Goal: Task Accomplishment & Management: Complete application form

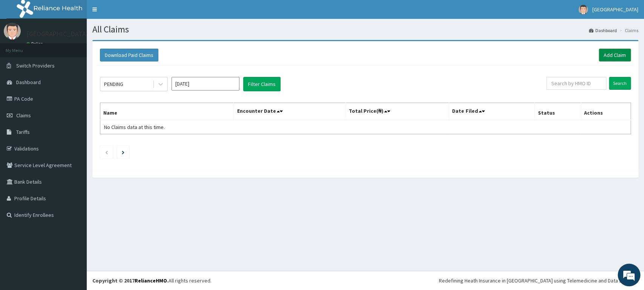
click at [623, 57] on link "Add Claim" at bounding box center [614, 55] width 32 height 13
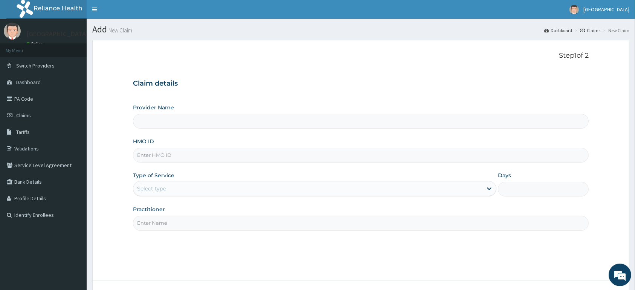
type input "[GEOGRAPHIC_DATA]"
click at [272, 158] on input "HMO ID" at bounding box center [361, 155] width 456 height 15
type input "AEN/10293/A"
click at [171, 188] on div "Select type" at bounding box center [307, 188] width 349 height 12
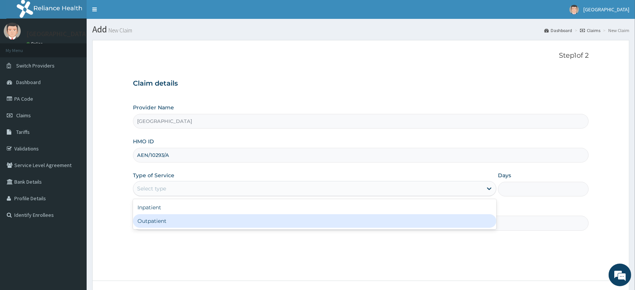
click at [171, 218] on div "Outpatient" at bounding box center [315, 221] width 364 height 14
type input "1"
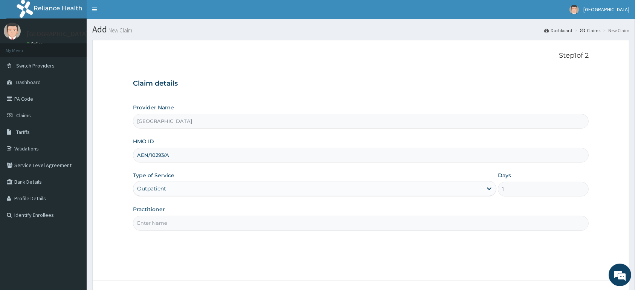
click at [171, 219] on input "Practitioner" at bounding box center [361, 223] width 456 height 15
type input "d"
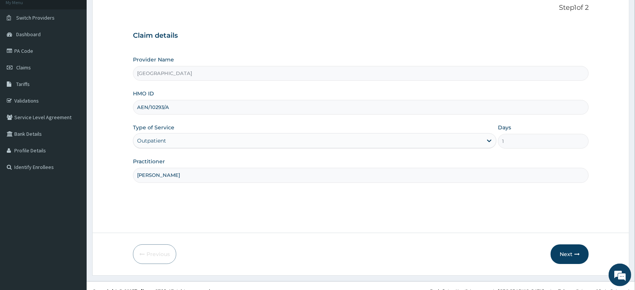
scroll to position [59, 0]
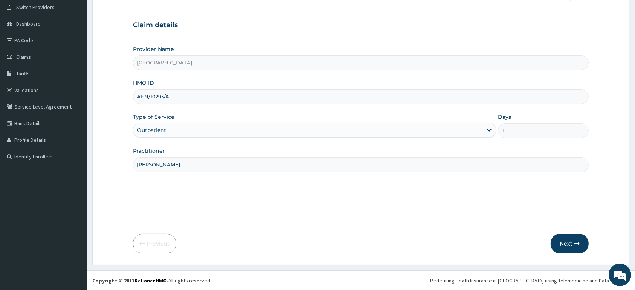
type input "DR EZEKIEL"
click at [567, 243] on button "Next" at bounding box center [570, 244] width 38 height 20
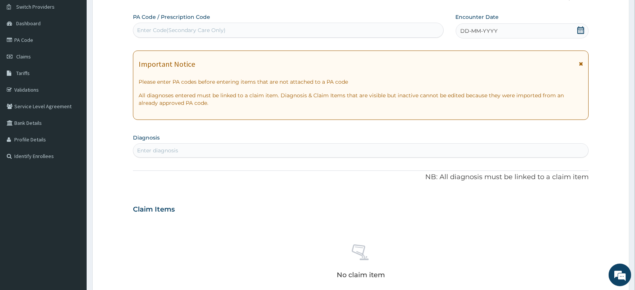
click at [583, 30] on icon at bounding box center [581, 30] width 7 height 8
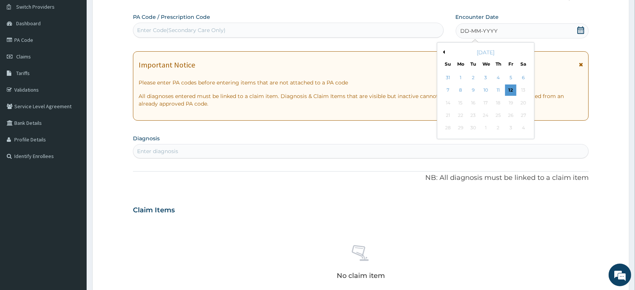
click at [303, 28] on div "Enter Code(Secondary Care Only)" at bounding box center [288, 30] width 310 height 12
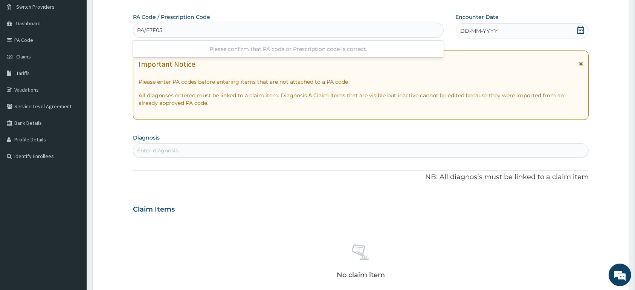
type input "PA/E7F059"
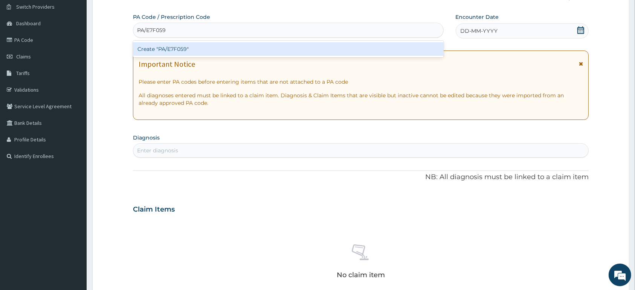
click at [250, 50] on div "Create "PA/E7F059"" at bounding box center [288, 49] width 311 height 14
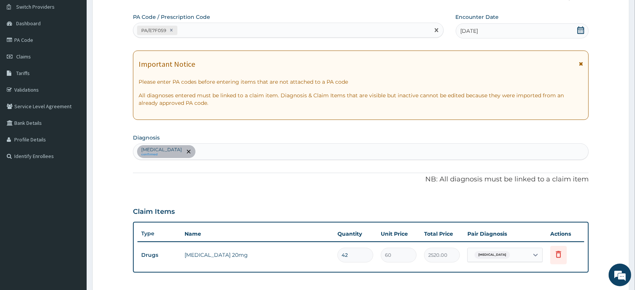
click at [231, 30] on div "PA/E7F059" at bounding box center [281, 30] width 297 height 12
type input "PA/91E063"
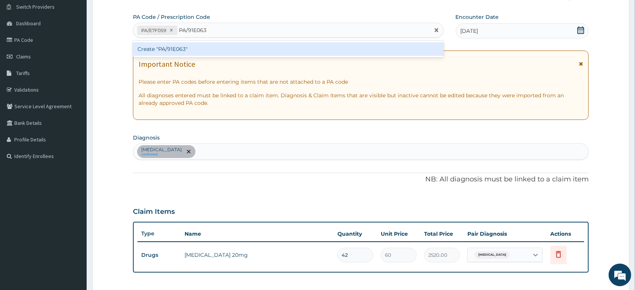
click at [218, 51] on div "Create "PA/91E063"" at bounding box center [288, 49] width 311 height 14
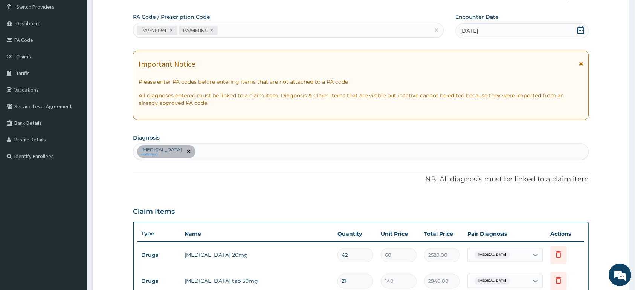
scroll to position [19, 0]
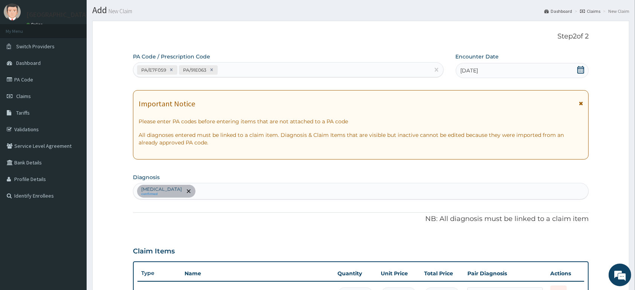
click at [578, 69] on icon at bounding box center [581, 70] width 7 height 8
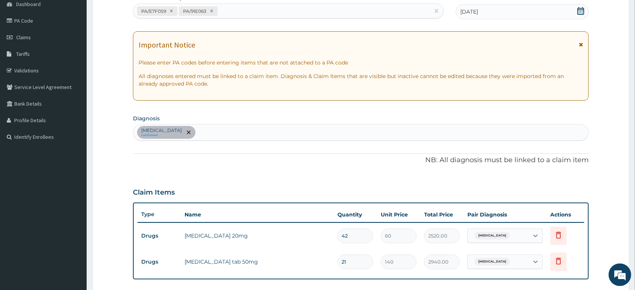
scroll to position [98, 0]
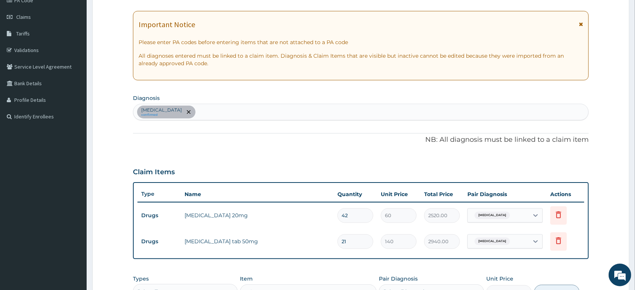
click at [358, 239] on input "21" at bounding box center [356, 241] width 36 height 15
type input "2"
type input "280.00"
type input "0.00"
type input "1"
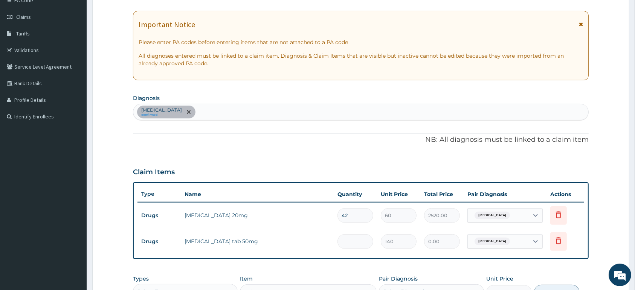
type input "140.00"
type input "14"
type input "1960.00"
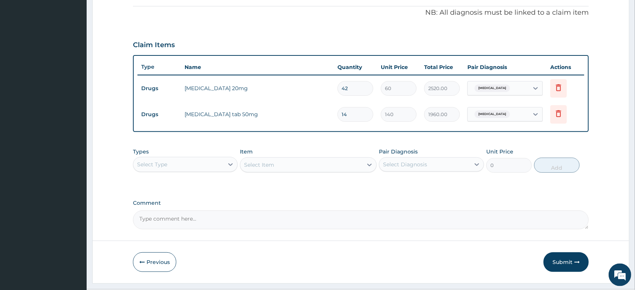
scroll to position [244, 0]
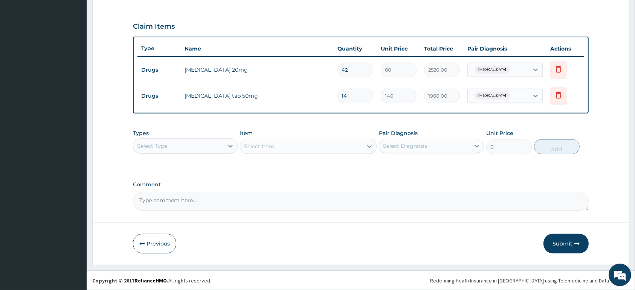
type input "14"
click at [218, 149] on div "Select Type" at bounding box center [178, 146] width 90 height 12
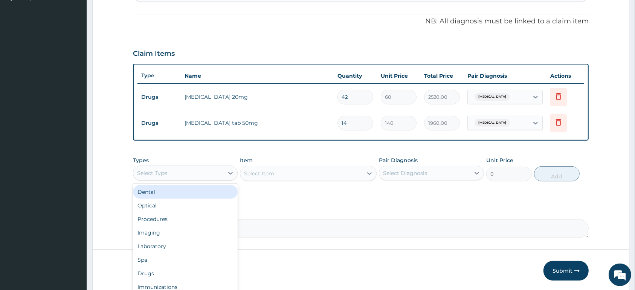
scroll to position [204, 0]
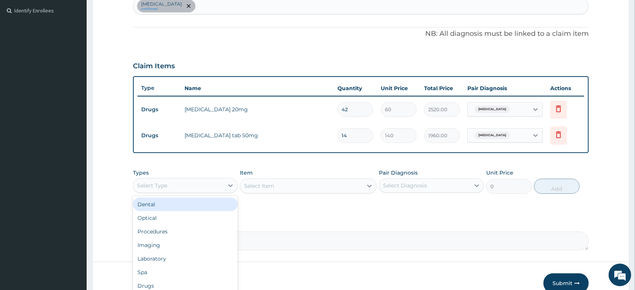
click at [276, 171] on div "Item Select Item" at bounding box center [308, 181] width 137 height 25
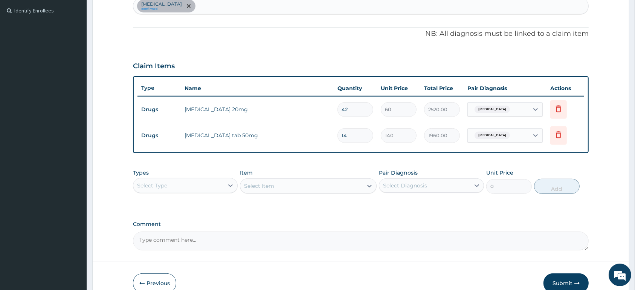
click at [253, 6] on div "Essential hypertension confirmed" at bounding box center [360, 6] width 455 height 16
type input "PEPTI"
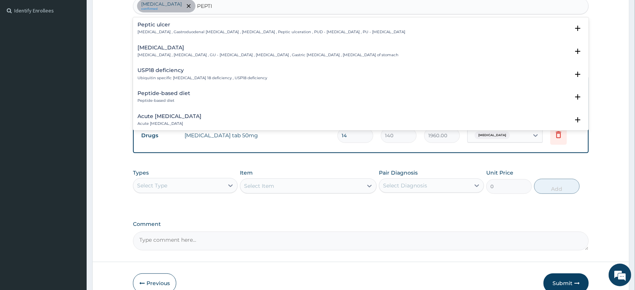
click at [182, 32] on p "Peptic ulcer , Gastroduodenal ulcer , Peptic ulcer disease , Peptic ulceration …" at bounding box center [272, 31] width 268 height 5
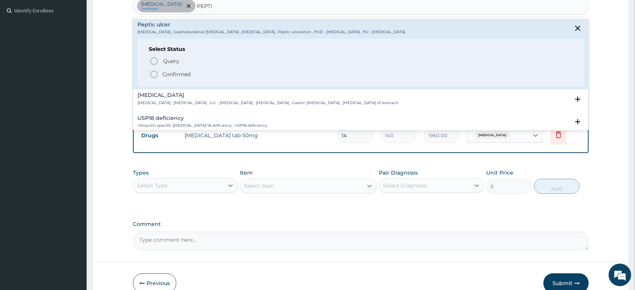
click at [192, 74] on span "Confirmed" at bounding box center [362, 74] width 424 height 9
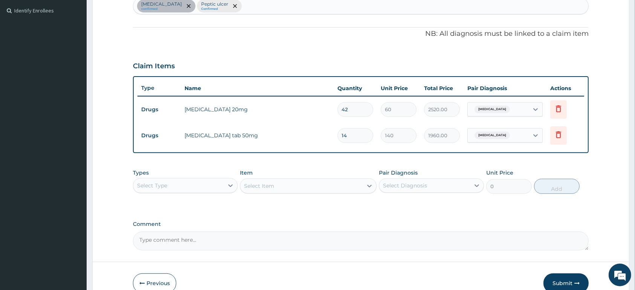
click at [212, 187] on div "Select Type" at bounding box center [178, 185] width 90 height 12
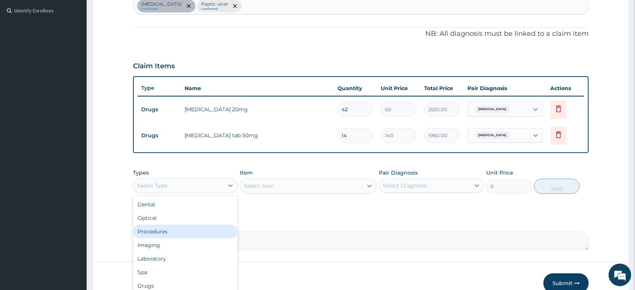
click at [186, 230] on div "Procedures" at bounding box center [185, 232] width 105 height 14
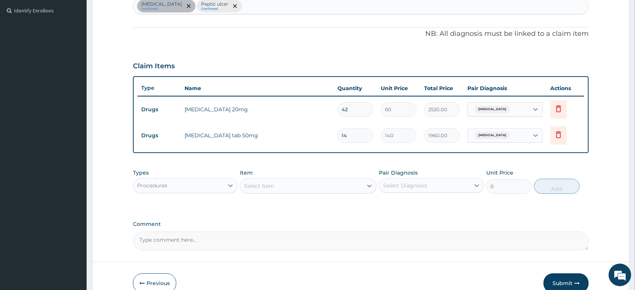
click at [326, 186] on div "Select Item" at bounding box center [301, 186] width 122 height 12
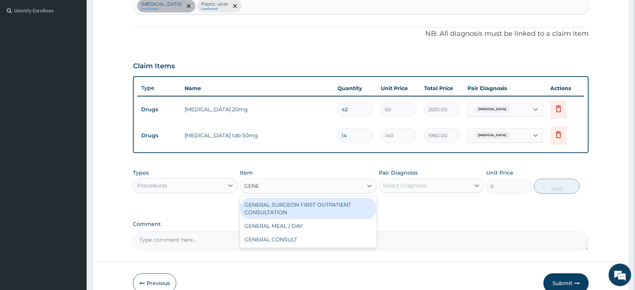
type input "GENER"
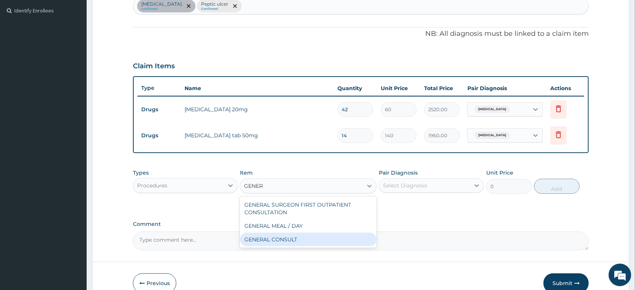
drag, startPoint x: 338, startPoint y: 239, endPoint x: 348, endPoint y: 227, distance: 15.5
click at [343, 233] on div "GENERAL CONSULT" at bounding box center [308, 240] width 137 height 14
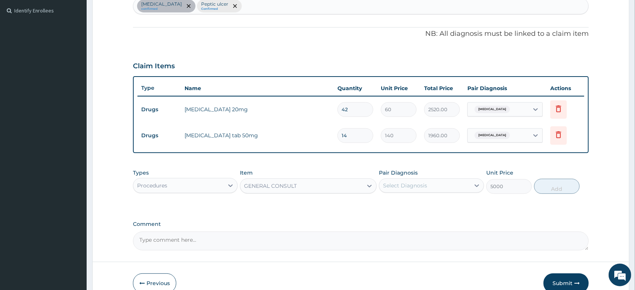
type input "5000"
click at [399, 185] on div "Select Diagnosis" at bounding box center [405, 186] width 44 height 8
drag, startPoint x: 406, startPoint y: 200, endPoint x: 413, endPoint y: 222, distance: 22.5
click at [408, 203] on label "Essential hypertension" at bounding box center [415, 204] width 47 height 8
checkbox input "true"
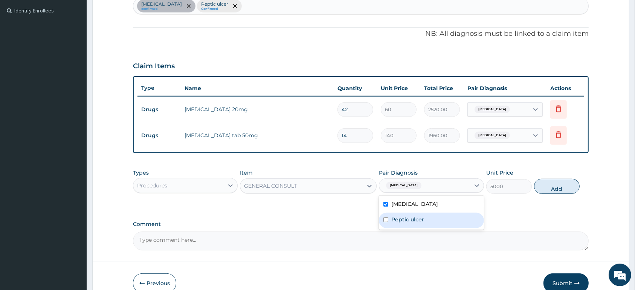
drag, startPoint x: 413, startPoint y: 222, endPoint x: 531, endPoint y: 184, distance: 123.7
click at [419, 220] on label "Peptic ulcer" at bounding box center [408, 220] width 33 height 8
checkbox input "true"
click at [544, 181] on button "Add" at bounding box center [557, 186] width 46 height 15
type input "0"
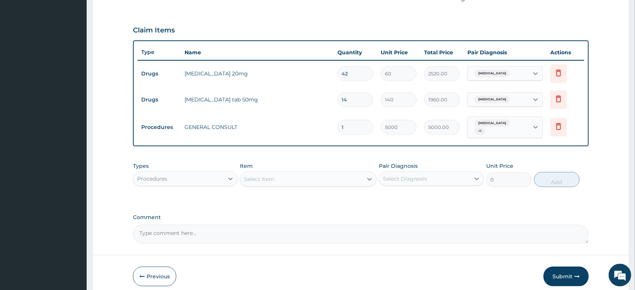
scroll to position [234, 0]
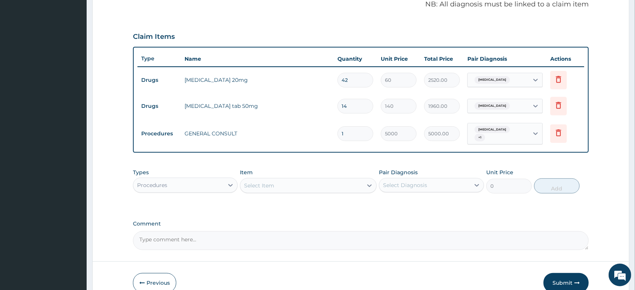
drag, startPoint x: 197, startPoint y: 190, endPoint x: 199, endPoint y: 194, distance: 4.6
click at [198, 190] on div "Procedures" at bounding box center [178, 185] width 90 height 12
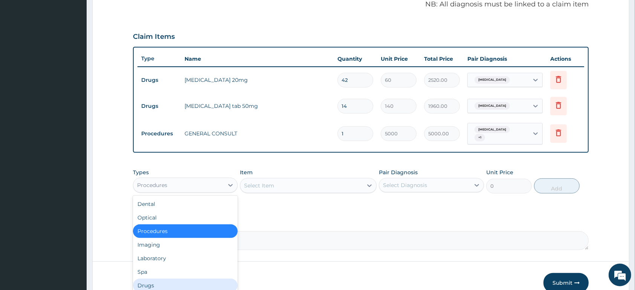
click at [207, 279] on div "Dental Optical Procedures Imaging Laboratory Spa Drugs Immunizations Others Gym" at bounding box center [185, 252] width 105 height 113
click at [207, 279] on div "Drugs" at bounding box center [185, 286] width 105 height 14
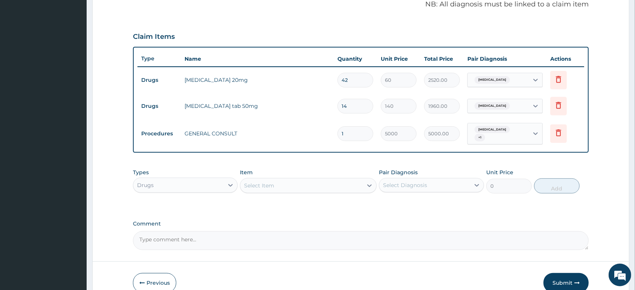
click at [305, 188] on div "Select Item" at bounding box center [301, 185] width 122 height 12
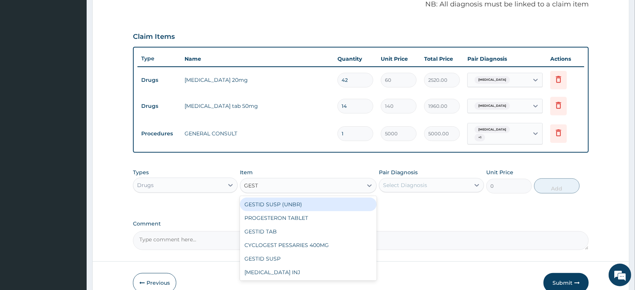
type input "GESTI"
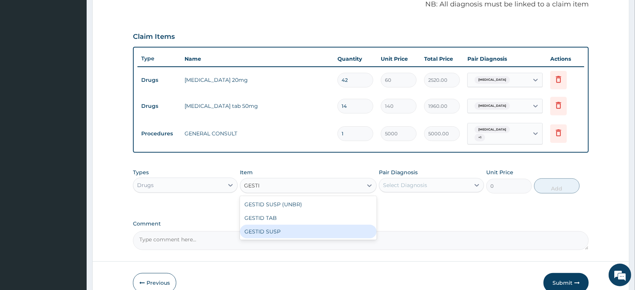
click at [331, 231] on div "GESTID SUSP" at bounding box center [308, 232] width 137 height 14
type input "2800"
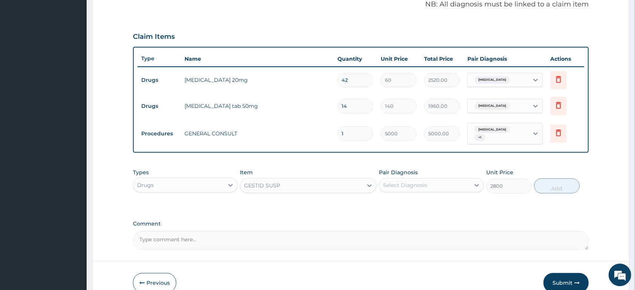
click at [440, 189] on div "Select Diagnosis" at bounding box center [425, 185] width 90 height 12
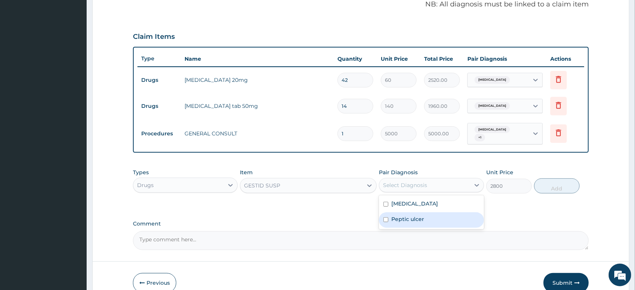
drag, startPoint x: 429, startPoint y: 223, endPoint x: 531, endPoint y: 198, distance: 105.3
click at [435, 220] on div "Peptic ulcer" at bounding box center [431, 219] width 105 height 15
checkbox input "true"
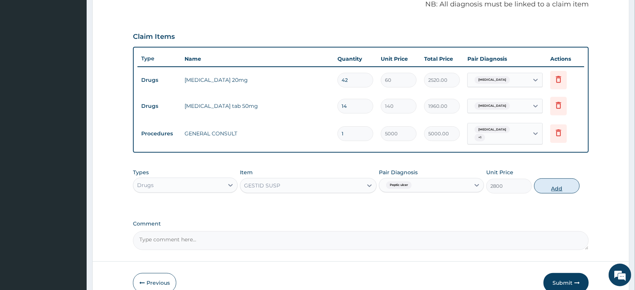
click at [553, 188] on button "Add" at bounding box center [557, 185] width 46 height 15
type input "0"
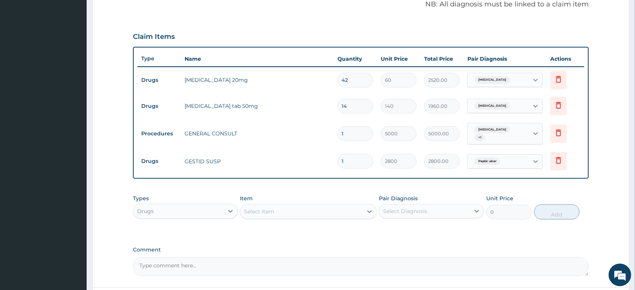
click at [331, 205] on div "Select Item" at bounding box center [301, 211] width 122 height 12
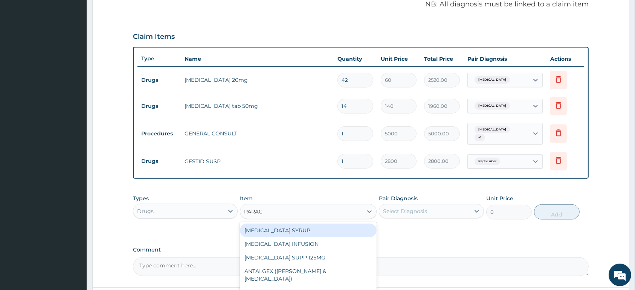
type input "PARACE"
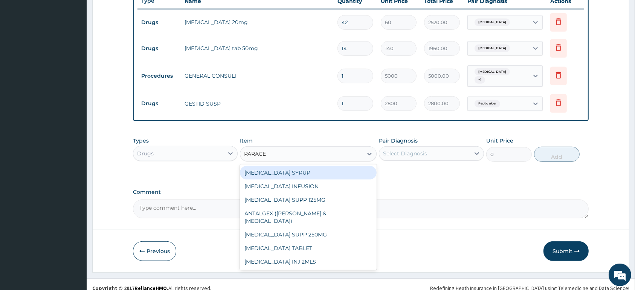
scroll to position [299, 0]
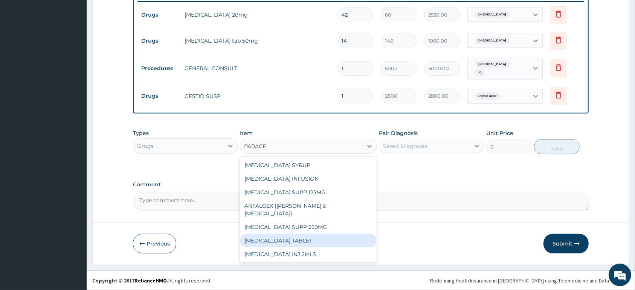
drag, startPoint x: 345, startPoint y: 230, endPoint x: 385, endPoint y: 196, distance: 52.4
click at [345, 234] on div "PARACETAMOL TABLET" at bounding box center [308, 241] width 137 height 14
type input "13"
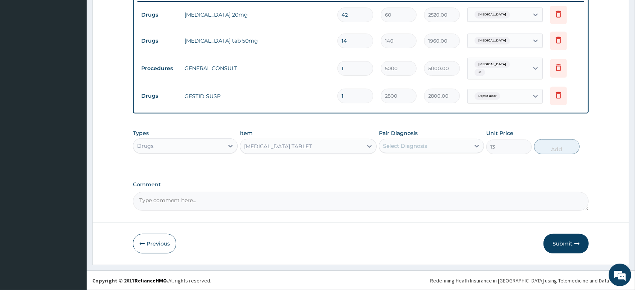
click at [418, 145] on div "Select Diagnosis" at bounding box center [405, 146] width 44 height 8
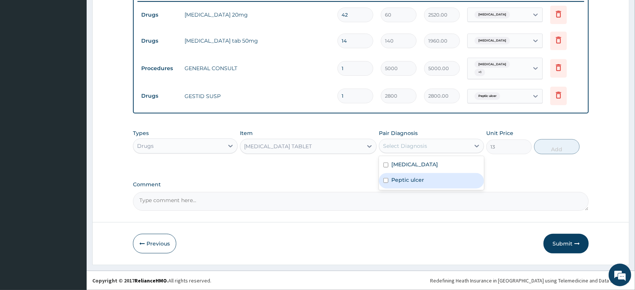
click at [427, 181] on div "Peptic ulcer" at bounding box center [431, 180] width 105 height 15
checkbox input "true"
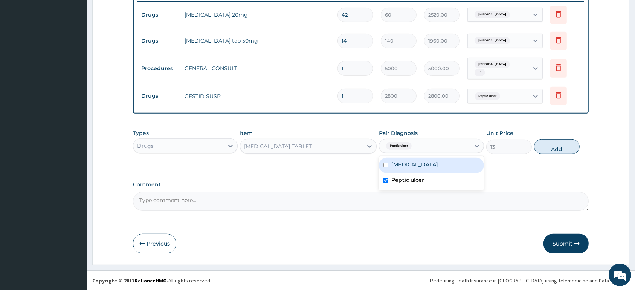
click at [542, 147] on button "Add" at bounding box center [557, 146] width 46 height 15
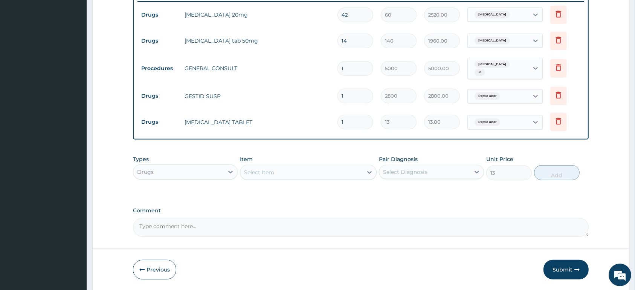
type input "0"
click at [333, 173] on div "Select Item" at bounding box center [301, 172] width 122 height 12
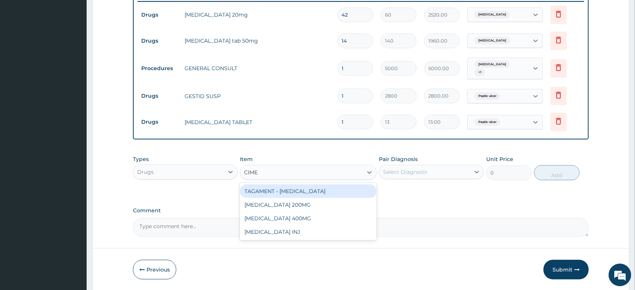
type input "CIMET"
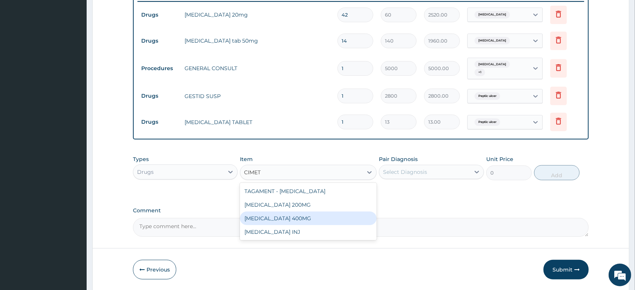
click at [324, 214] on div "CIMETIDINE 400MG" at bounding box center [308, 218] width 137 height 14
type input "75"
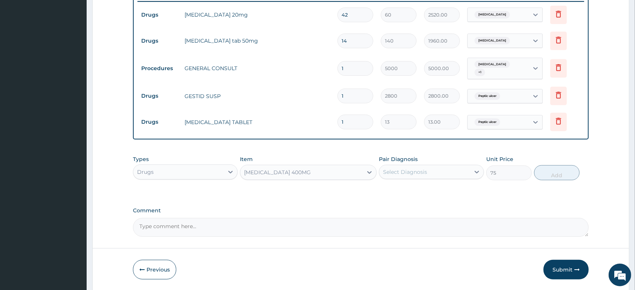
click at [329, 173] on div "CIMETIDINE 400MG" at bounding box center [301, 172] width 122 height 12
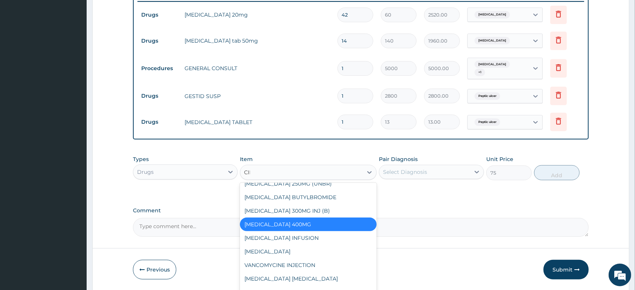
scroll to position [0, 0]
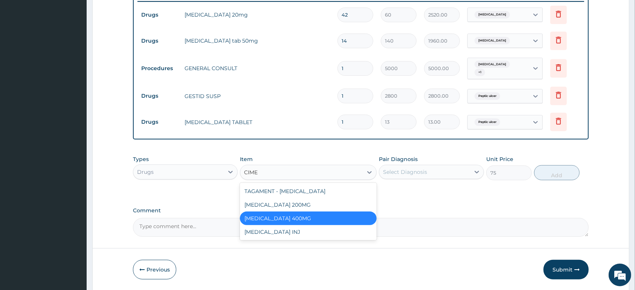
type input "CIMET"
click at [324, 204] on div "CIMETIDINE 200MG" at bounding box center [308, 205] width 137 height 14
type input "60"
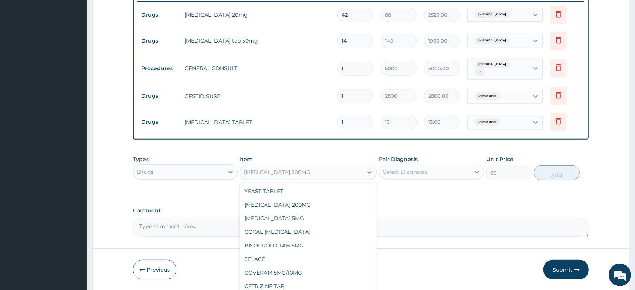
click at [322, 171] on div "CIMETIDINE 200MG" at bounding box center [301, 172] width 122 height 12
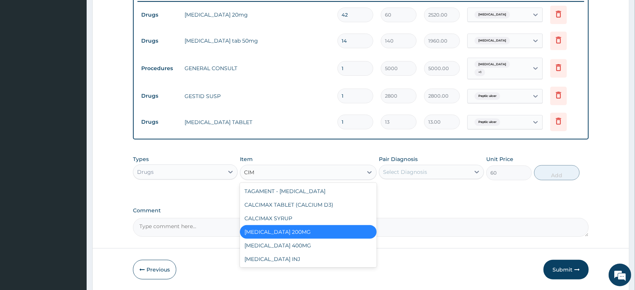
type input "CIME"
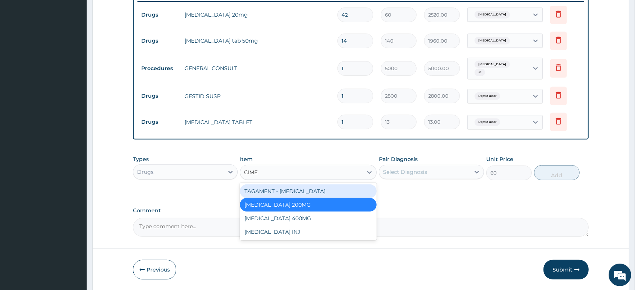
click at [320, 190] on div "TAGAMENT - CIMETIDINE" at bounding box center [308, 191] width 137 height 14
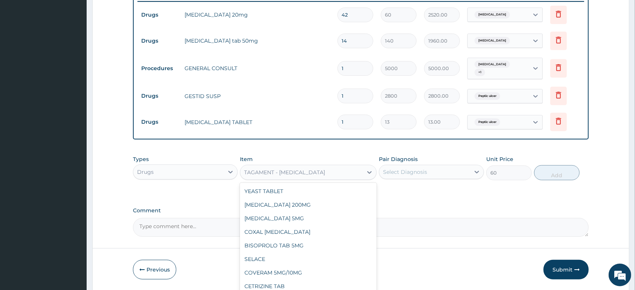
click at [320, 169] on div "TAGAMENT - CIMETIDINE" at bounding box center [301, 172] width 122 height 12
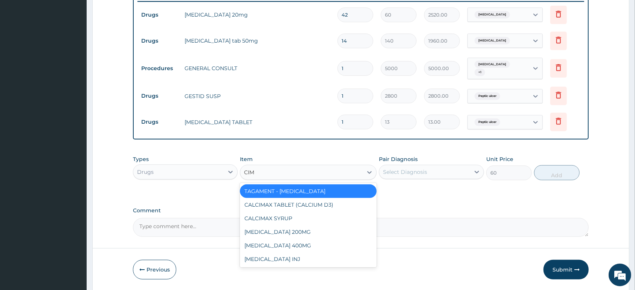
type input "CIME"
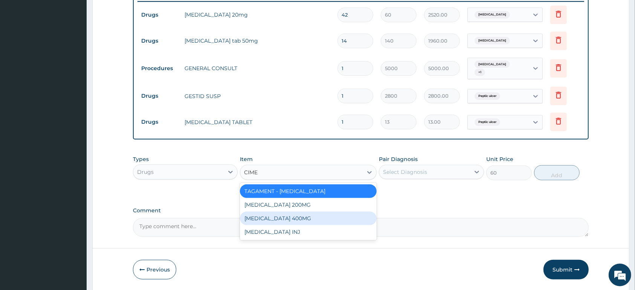
drag, startPoint x: 332, startPoint y: 215, endPoint x: 356, endPoint y: 203, distance: 27.1
click at [332, 215] on div "CIMETIDINE 400MG" at bounding box center [308, 218] width 137 height 14
type input "75"
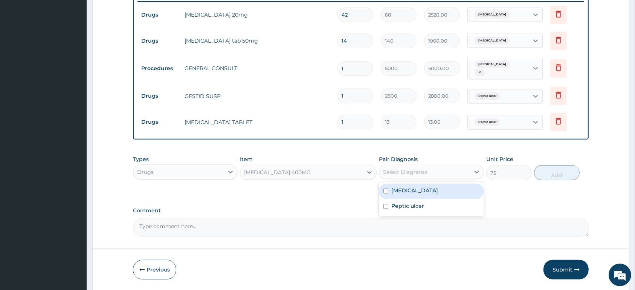
click at [424, 171] on div "Select Diagnosis" at bounding box center [405, 172] width 44 height 8
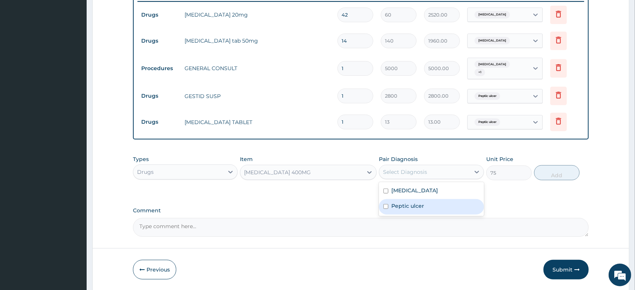
drag, startPoint x: 424, startPoint y: 203, endPoint x: 582, endPoint y: 164, distance: 161.8
click at [430, 200] on div "Peptic ulcer" at bounding box center [431, 206] width 105 height 15
checkbox input "true"
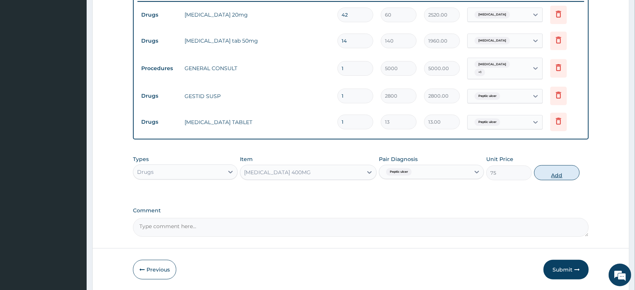
click at [567, 173] on button "Add" at bounding box center [557, 172] width 46 height 15
type input "0"
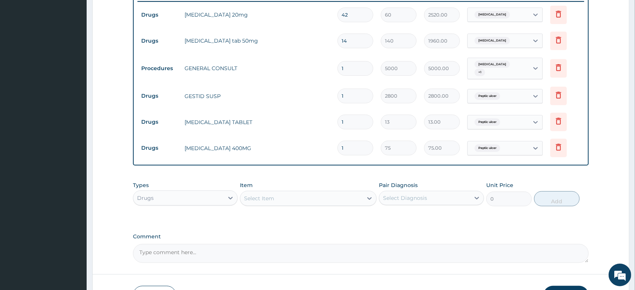
type input "14"
type input "1050.00"
type input "14"
click at [355, 126] on input "1" at bounding box center [356, 122] width 36 height 15
type input "0.00"
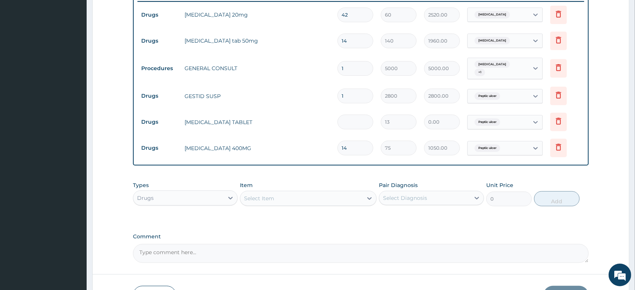
type input "2"
type input "26.00"
type input "20"
type input "260.00"
type input "20"
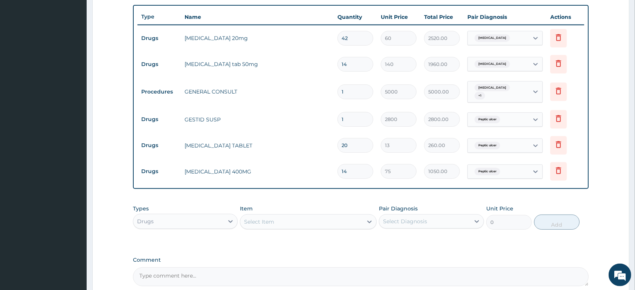
scroll to position [259, 0]
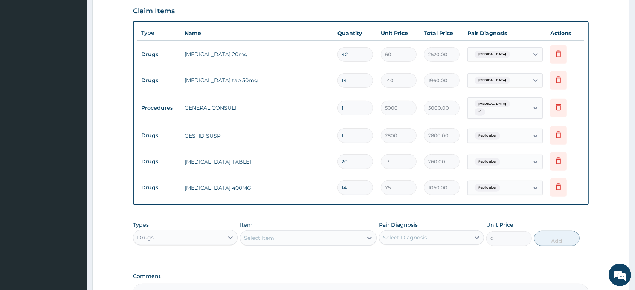
click at [494, 111] on div "Essential hypertension + 1" at bounding box center [497, 108] width 51 height 18
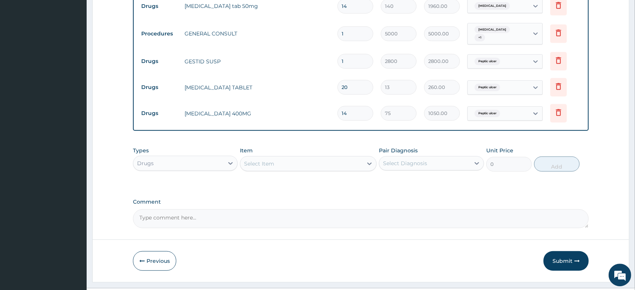
scroll to position [351, 0]
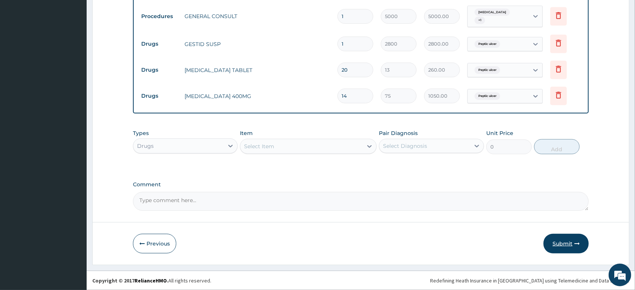
click at [566, 246] on button "Submit" at bounding box center [566, 244] width 45 height 20
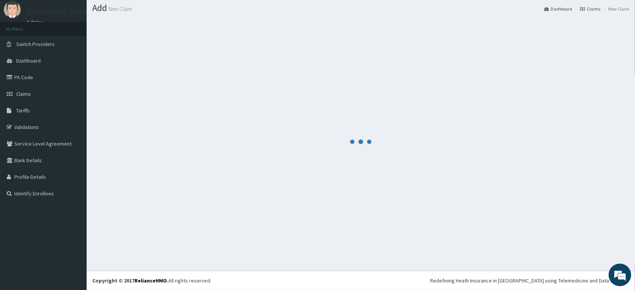
scroll to position [21, 0]
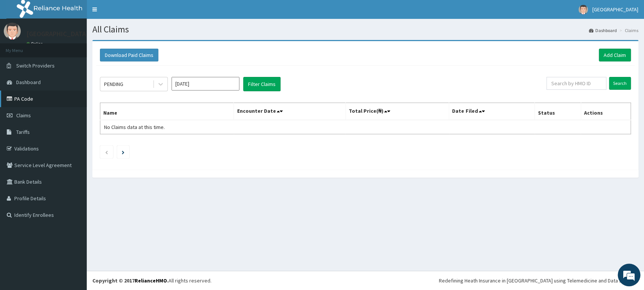
click at [46, 99] on link "PA Code" at bounding box center [43, 98] width 87 height 17
click at [623, 57] on link "Add Claim" at bounding box center [614, 55] width 32 height 13
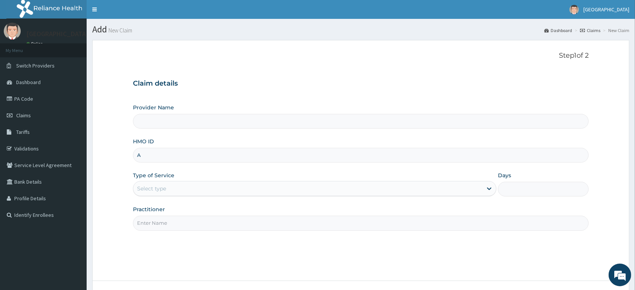
type input "AC"
type input "[GEOGRAPHIC_DATA]"
type input "ACT/10054/B"
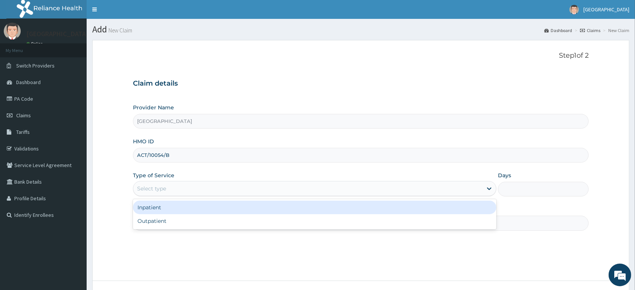
click at [173, 190] on div "Select type" at bounding box center [307, 188] width 349 height 12
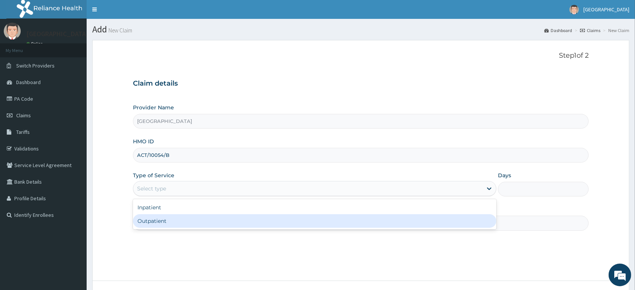
click at [179, 222] on div "Outpatient" at bounding box center [315, 221] width 364 height 14
type input "1"
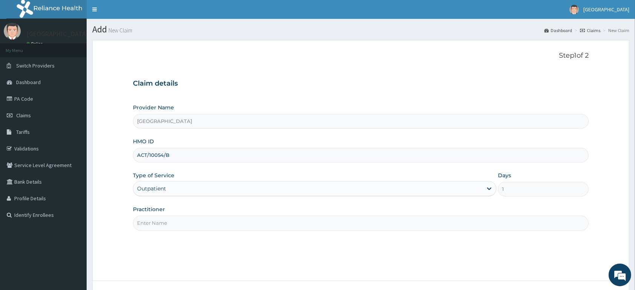
click at [181, 223] on input "Practitioner" at bounding box center [361, 223] width 456 height 15
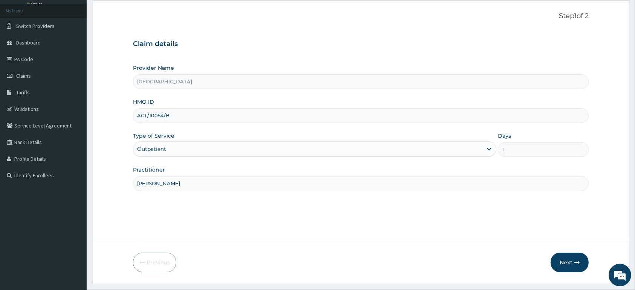
scroll to position [59, 0]
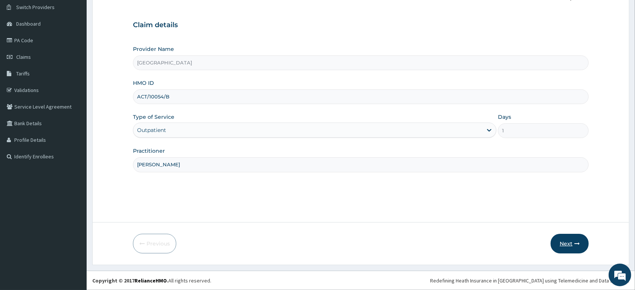
type input "DR KINGSLEY"
click at [570, 241] on button "Next" at bounding box center [570, 244] width 38 height 20
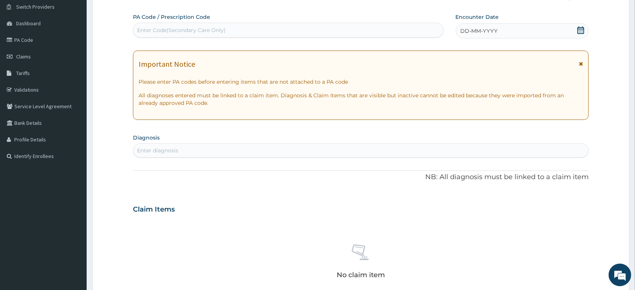
click at [582, 29] on icon at bounding box center [581, 30] width 7 height 8
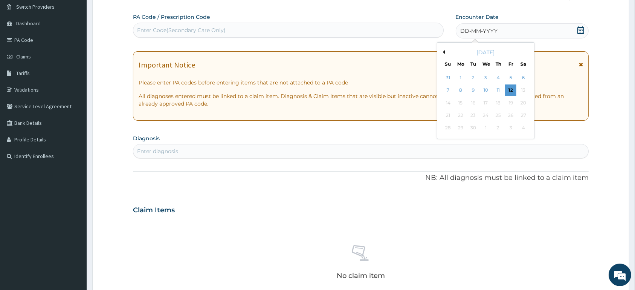
click at [443, 54] on button "Previous Month" at bounding box center [443, 52] width 4 height 4
click at [444, 52] on button "Previous Month" at bounding box center [443, 52] width 4 height 4
click at [487, 95] on div "9" at bounding box center [485, 90] width 11 height 11
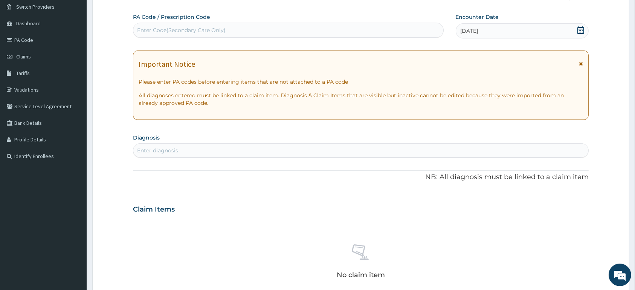
click at [328, 150] on div "Enter diagnosis" at bounding box center [360, 150] width 455 height 12
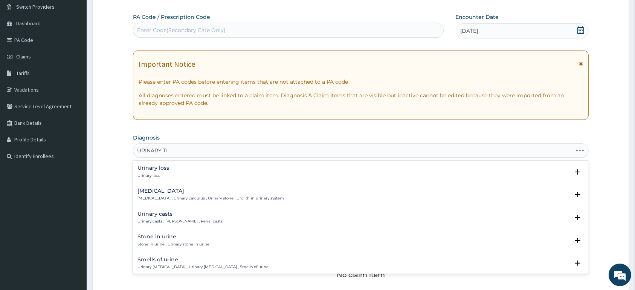
type input "URINARY TRA"
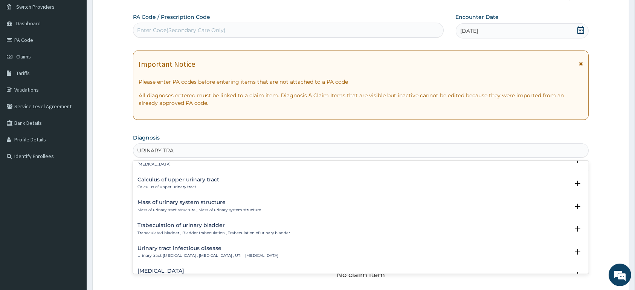
scroll to position [554, 0]
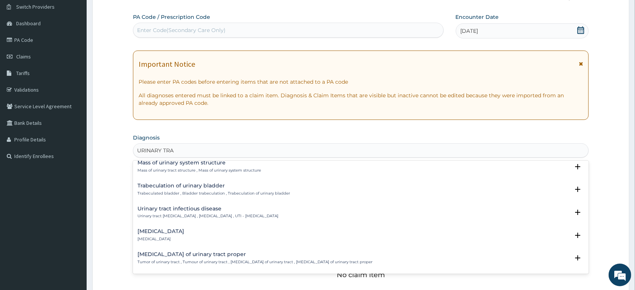
click at [188, 210] on h4 "Urinary tract infectious disease" at bounding box center [208, 209] width 141 height 6
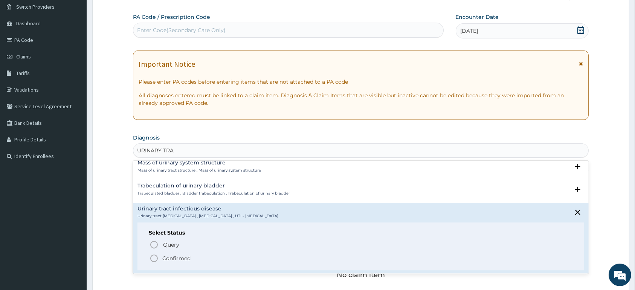
click at [190, 256] on p "Confirmed" at bounding box center [176, 258] width 28 height 8
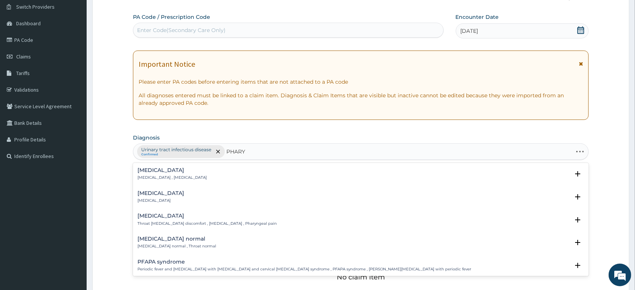
type input "PHARYN"
click at [146, 194] on h4 "Pharyngitis" at bounding box center [161, 193] width 47 height 6
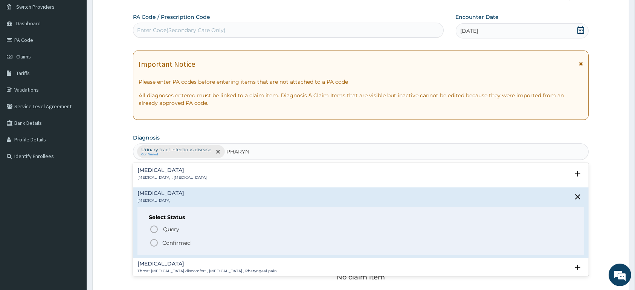
click at [175, 245] on p "Confirmed" at bounding box center [176, 243] width 28 height 8
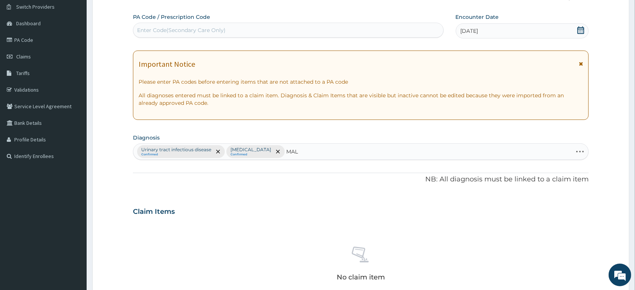
type input "MALA"
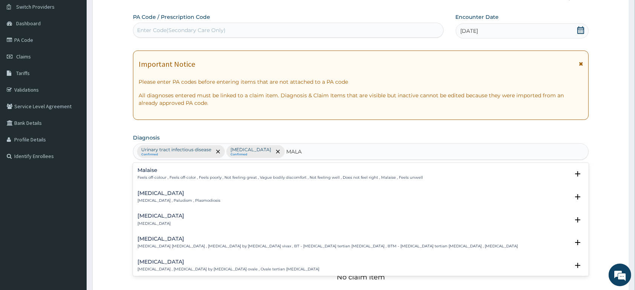
click at [151, 197] on div "Malaria Malaria , Paludism , Plasmodiosis" at bounding box center [179, 196] width 83 height 13
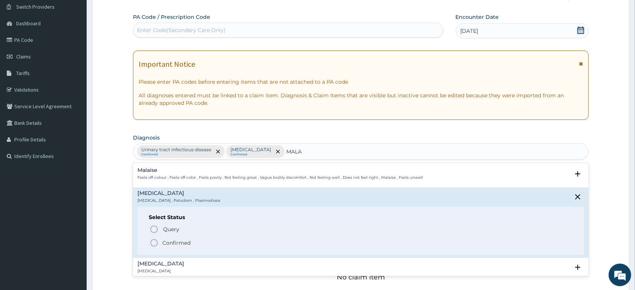
click at [155, 245] on icon "status option filled" at bounding box center [154, 242] width 9 height 9
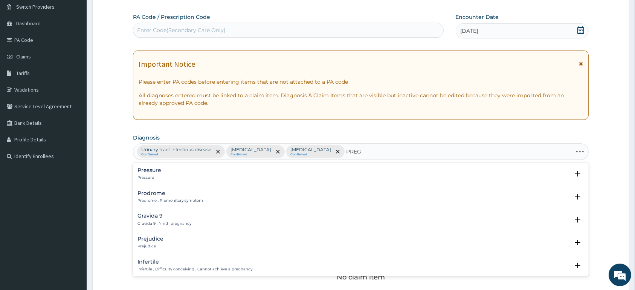
type input "PREGN"
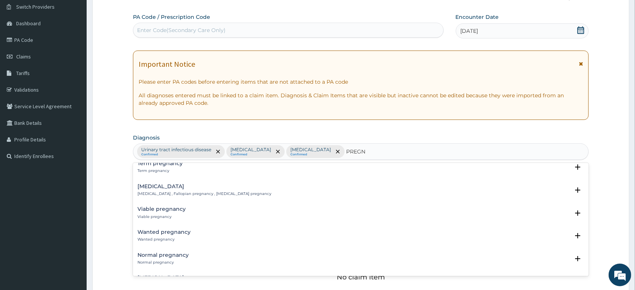
scroll to position [435, 0]
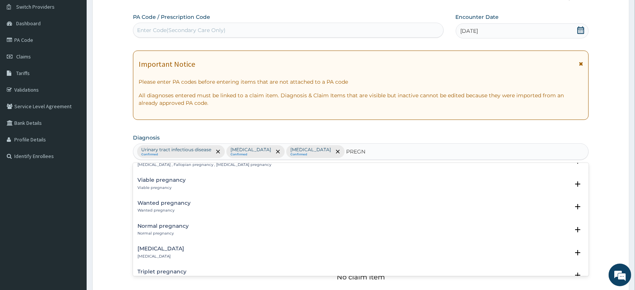
click at [158, 231] on p "Normal pregnancy" at bounding box center [163, 233] width 51 height 5
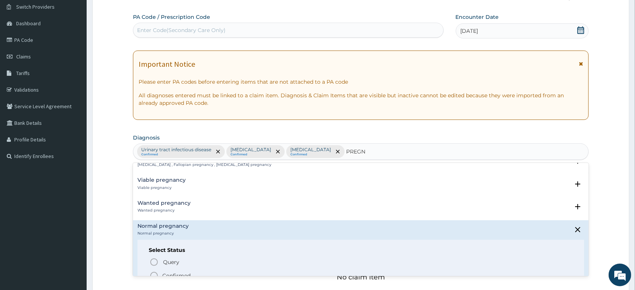
click at [171, 271] on span "Confirmed" at bounding box center [362, 275] width 424 height 9
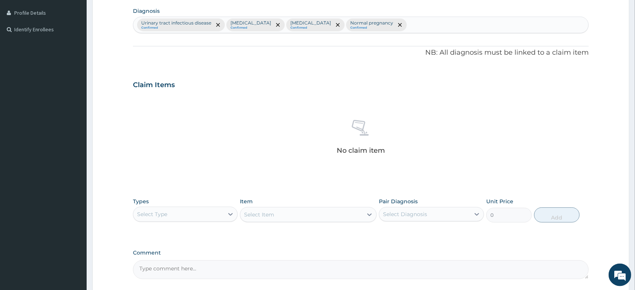
scroll to position [254, 0]
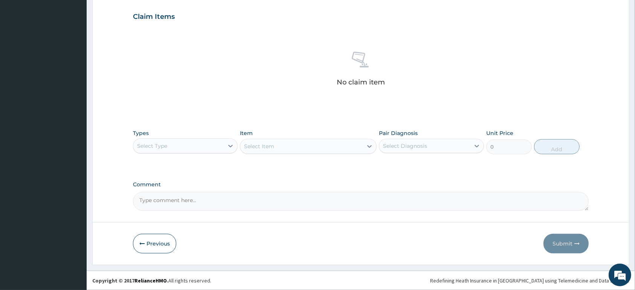
click at [196, 141] on div "Select Type" at bounding box center [178, 146] width 90 height 12
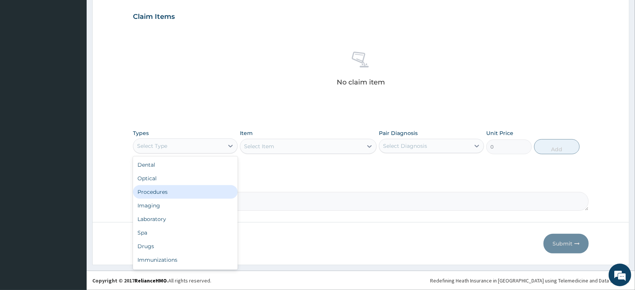
click at [190, 188] on div "Procedures" at bounding box center [185, 192] width 105 height 14
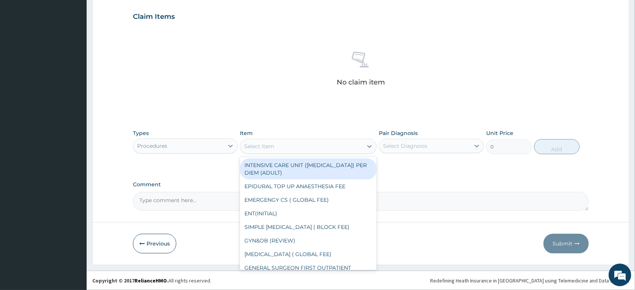
click at [315, 141] on div "Select Item" at bounding box center [301, 146] width 122 height 12
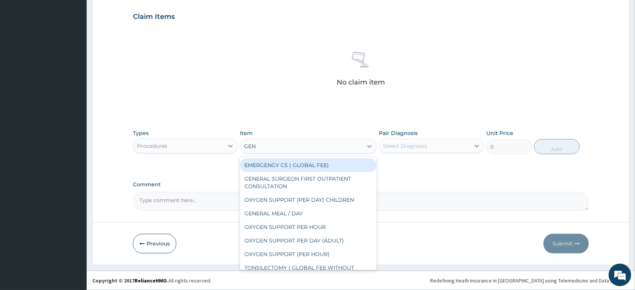
type input "GENE"
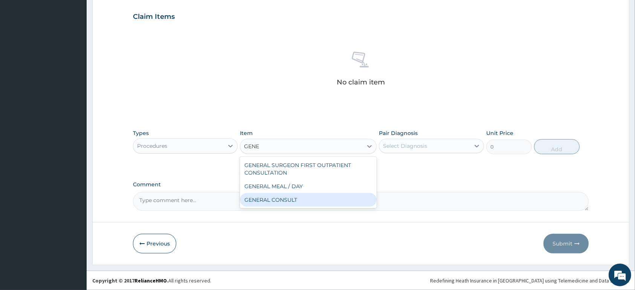
drag, startPoint x: 335, startPoint y: 201, endPoint x: 403, endPoint y: 165, distance: 76.7
click at [334, 201] on div "GENERAL CONSULT" at bounding box center [308, 200] width 137 height 14
type input "5000"
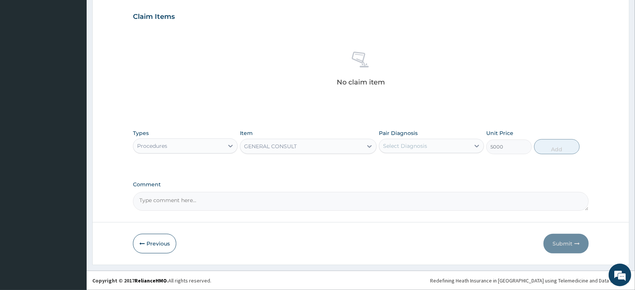
click at [420, 145] on div "Select Diagnosis" at bounding box center [405, 146] width 44 height 8
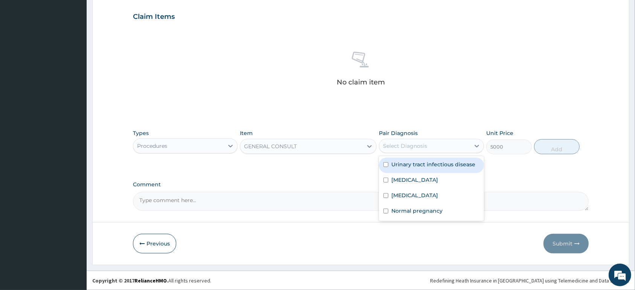
drag, startPoint x: 420, startPoint y: 164, endPoint x: 418, endPoint y: 187, distance: 23.4
click at [420, 166] on label "Urinary tract infectious disease" at bounding box center [434, 165] width 84 height 8
checkbox input "true"
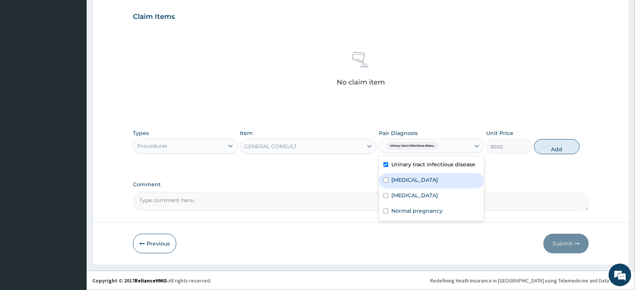
click at [414, 181] on label "Pharyngitis" at bounding box center [415, 180] width 47 height 8
checkbox input "true"
click at [414, 193] on div "Malaria" at bounding box center [431, 195] width 105 height 15
checkbox input "true"
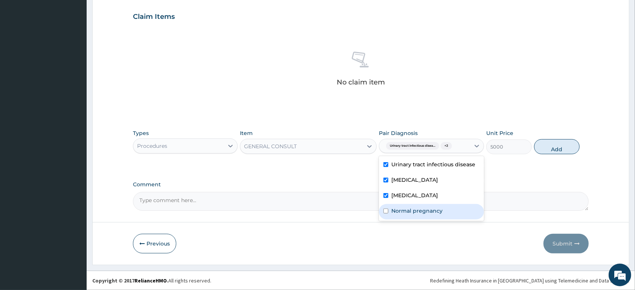
drag, startPoint x: 416, startPoint y: 219, endPoint x: 415, endPoint y: 213, distance: 6.1
click at [416, 218] on div "Normal pregnancy" at bounding box center [431, 211] width 105 height 15
checkbox input "true"
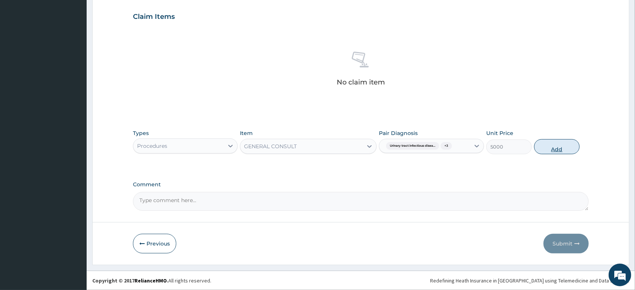
click at [559, 146] on button "Add" at bounding box center [557, 146] width 46 height 15
type input "0"
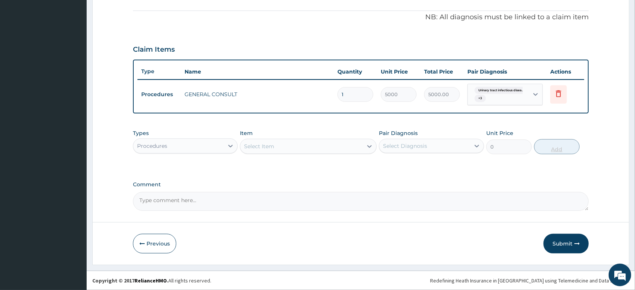
scroll to position [221, 0]
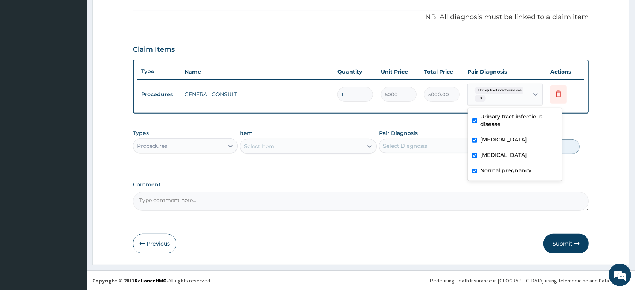
click at [502, 93] on span "Urinary tract infectious disea..." at bounding box center [501, 91] width 53 height 8
click at [517, 98] on div "Urinary tract infectious disea... + 3" at bounding box center [497, 95] width 51 height 18
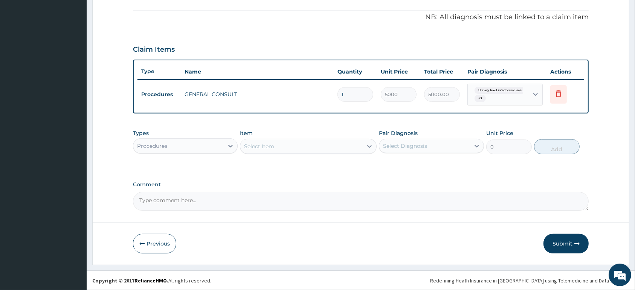
click at [196, 143] on div "Procedures" at bounding box center [178, 146] width 90 height 12
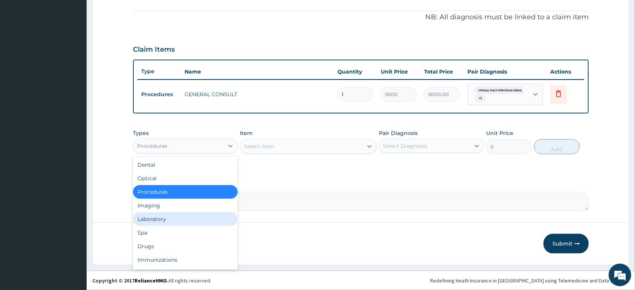
click at [202, 215] on div "Laboratory" at bounding box center [185, 219] width 105 height 14
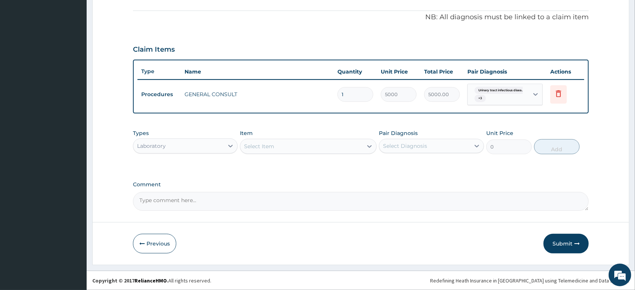
click at [276, 144] on div "Select Item" at bounding box center [301, 146] width 122 height 12
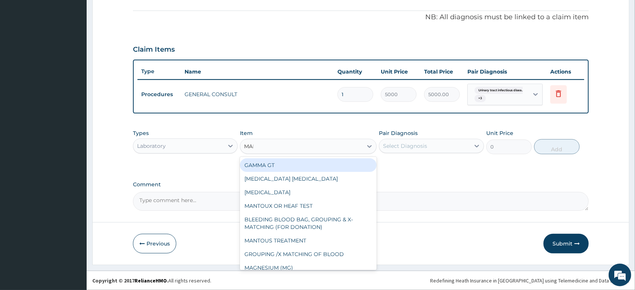
type input "MALA"
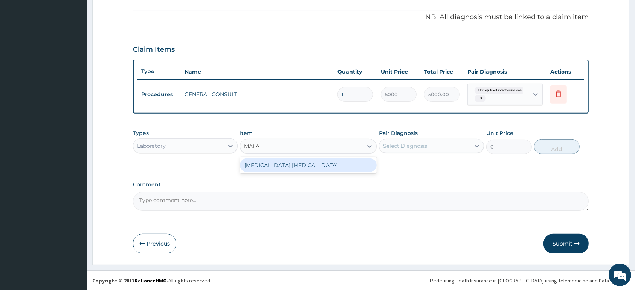
click at [332, 168] on div "MALARIA PARASITE" at bounding box center [308, 165] width 137 height 14
type input "1500"
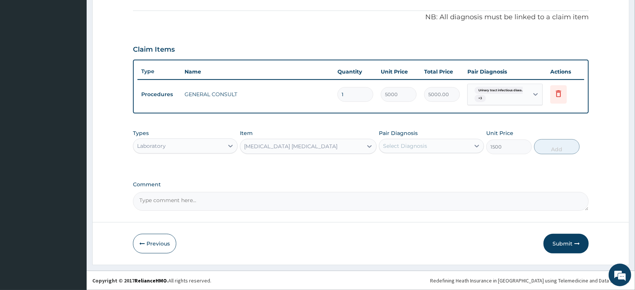
click at [395, 152] on div "Select Diagnosis" at bounding box center [431, 146] width 105 height 14
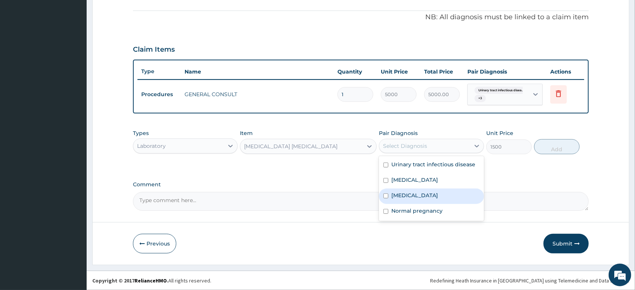
drag, startPoint x: 408, startPoint y: 193, endPoint x: 539, endPoint y: 159, distance: 135.1
click at [409, 194] on label "Malaria" at bounding box center [415, 195] width 47 height 8
checkbox input "true"
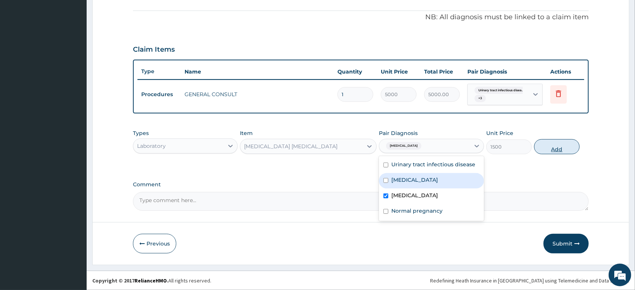
click at [572, 147] on button "Add" at bounding box center [557, 146] width 46 height 15
type input "0"
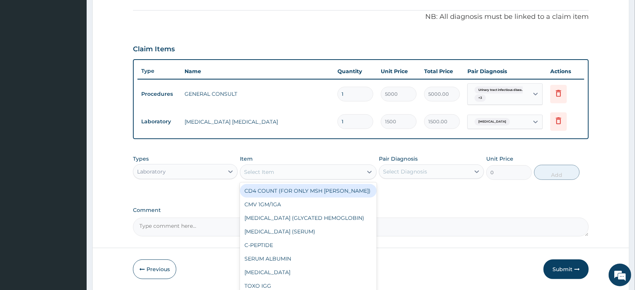
click at [313, 173] on div "Select Item" at bounding box center [301, 172] width 122 height 12
type input "FBC"
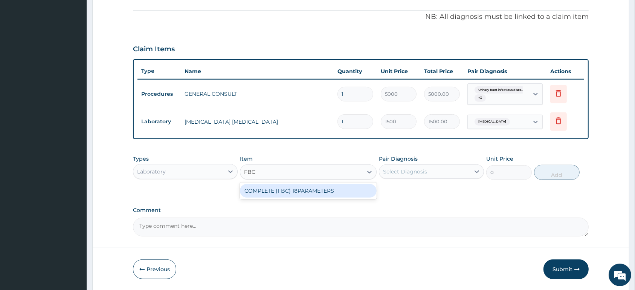
click at [309, 188] on div "COMPLETE (FBC) 18PARAMETERS" at bounding box center [308, 191] width 137 height 14
type input "4000"
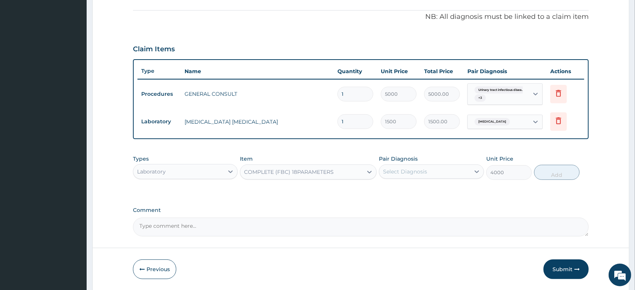
click at [394, 168] on div "Select Diagnosis" at bounding box center [405, 172] width 44 height 8
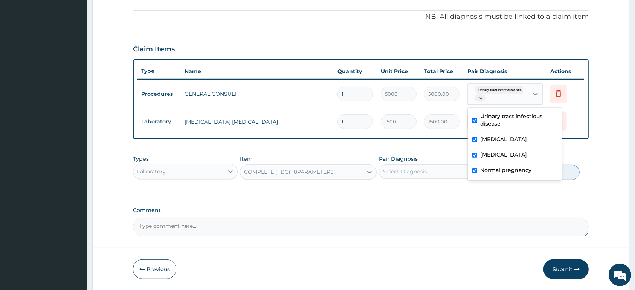
click at [520, 91] on span "Urinary tract infectious disea..." at bounding box center [501, 90] width 53 height 8
click at [520, 92] on span "Urinary tract infectious disea..." at bounding box center [501, 90] width 53 height 8
click at [519, 96] on div "Urinary tract infectious disea... + 3" at bounding box center [497, 94] width 51 height 18
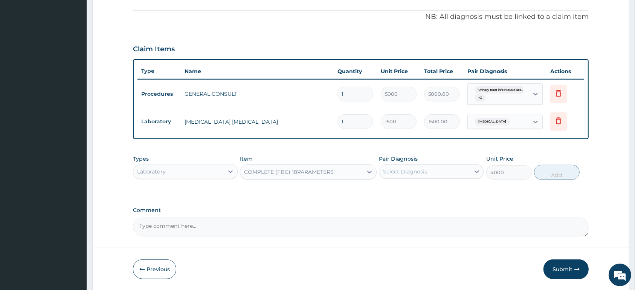
click at [413, 174] on div "Select Diagnosis" at bounding box center [405, 172] width 44 height 8
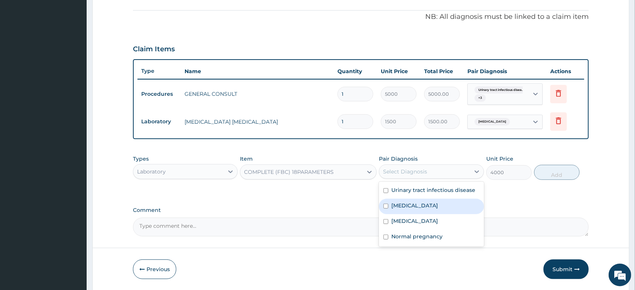
click at [426, 202] on div "Pharyngitis" at bounding box center [431, 206] width 105 height 15
checkbox input "true"
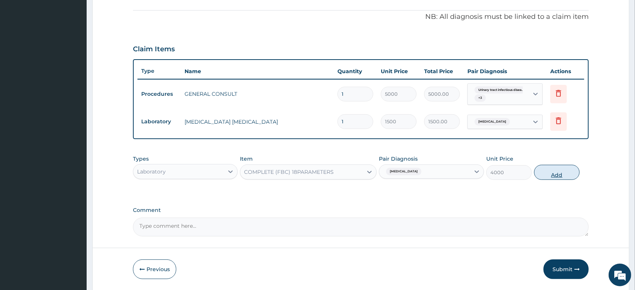
click at [548, 169] on button "Add" at bounding box center [557, 172] width 46 height 15
type input "0"
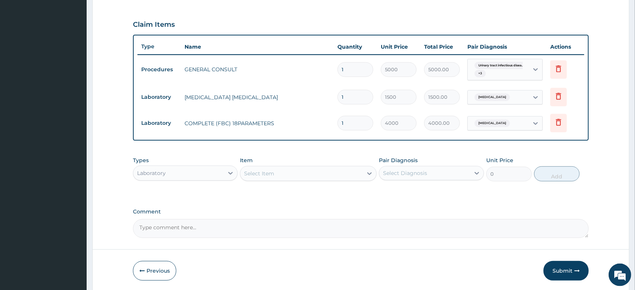
scroll to position [261, 0]
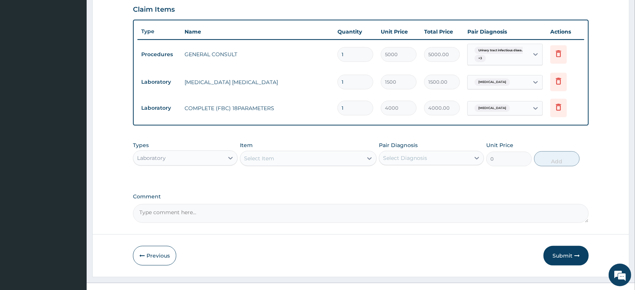
click at [258, 161] on div "Select Item" at bounding box center [259, 159] width 30 height 8
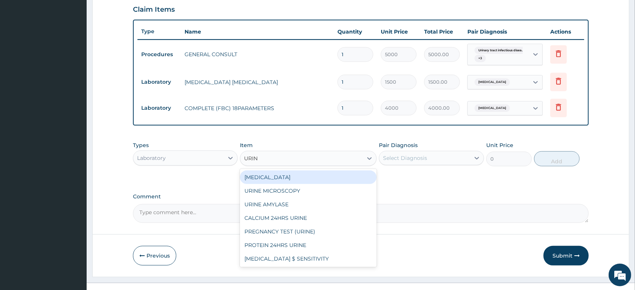
type input "URINA"
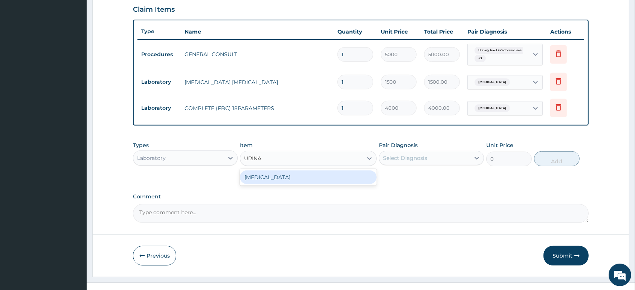
click at [301, 175] on div "URINALYSIS" at bounding box center [308, 177] width 137 height 14
type input "1500"
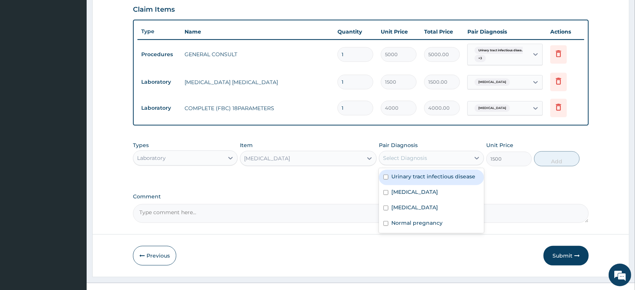
click at [429, 158] on div "Select Diagnosis" at bounding box center [425, 158] width 90 height 12
click at [444, 179] on label "Urinary tract infectious disease" at bounding box center [434, 177] width 84 height 8
checkbox input "true"
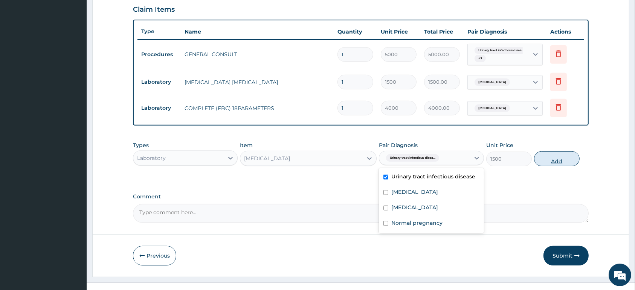
click at [563, 162] on button "Add" at bounding box center [557, 158] width 46 height 15
type input "0"
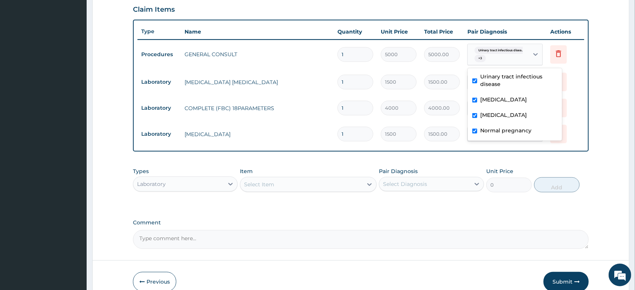
click at [520, 58] on div "Urinary tract infectious disea... + 3" at bounding box center [497, 55] width 51 height 18
click at [521, 63] on div "Urinary tract infectious disea... + 3" at bounding box center [497, 55] width 51 height 18
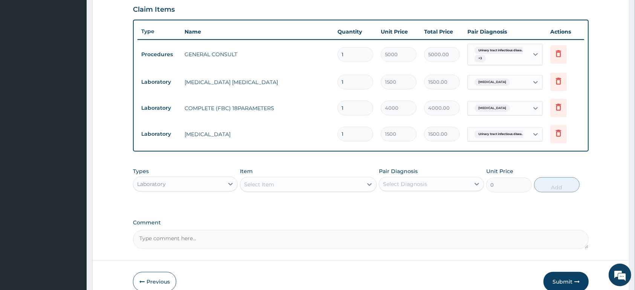
scroll to position [299, 0]
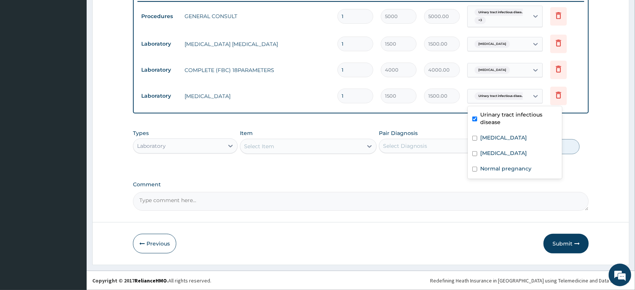
click at [512, 92] on div "Urinary tract infectious disea..." at bounding box center [497, 96] width 51 height 10
click at [513, 96] on span "Urinary tract infectious disea..." at bounding box center [501, 96] width 53 height 8
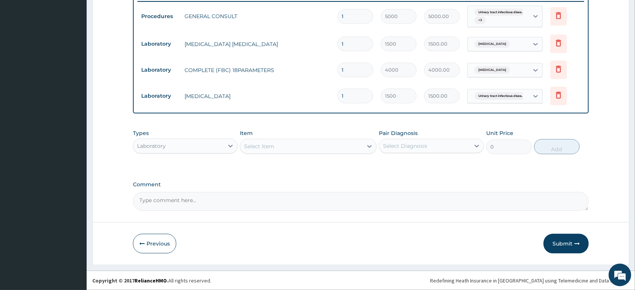
click at [280, 145] on div "Select Item" at bounding box center [301, 146] width 122 height 12
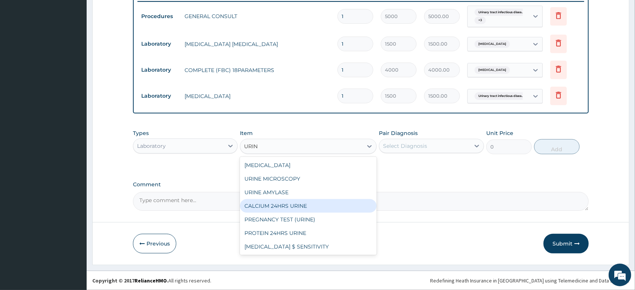
type input "URINE"
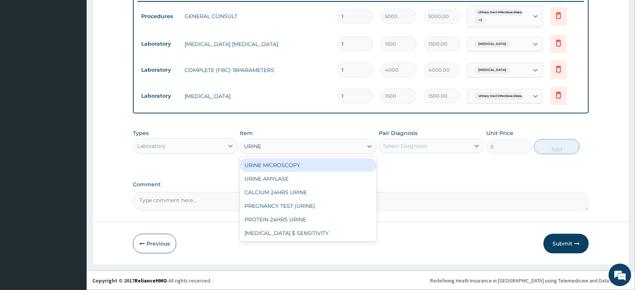
click at [318, 164] on div "URINE MICROSCOPY" at bounding box center [308, 165] width 137 height 14
type input "1500"
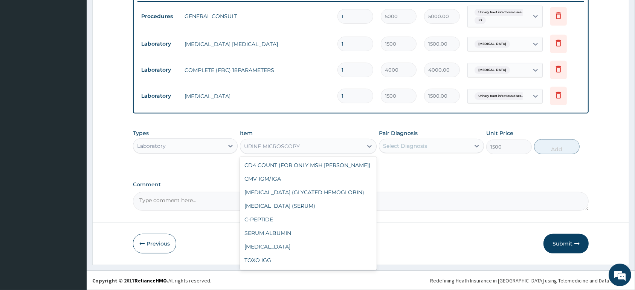
click at [303, 144] on div "URINE MICROSCOPY" at bounding box center [301, 146] width 122 height 12
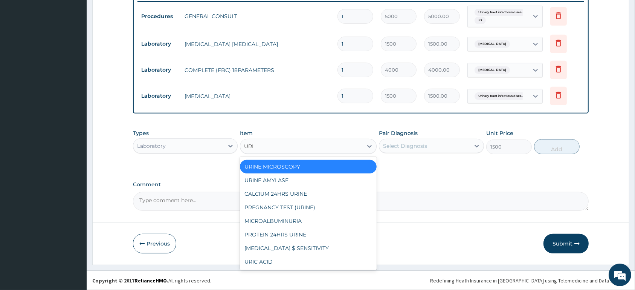
scroll to position [2, 0]
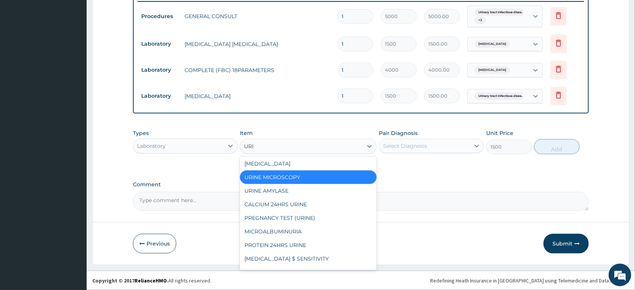
type input "URIN"
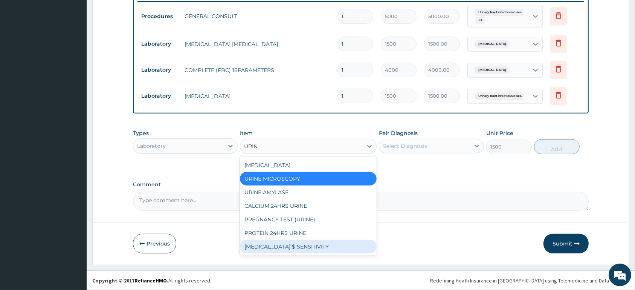
drag, startPoint x: 324, startPoint y: 249, endPoint x: 375, endPoint y: 198, distance: 71.7
click at [324, 246] on div "URINE CULTURE $ SENSITIVITY" at bounding box center [308, 247] width 137 height 14
type input "6000"
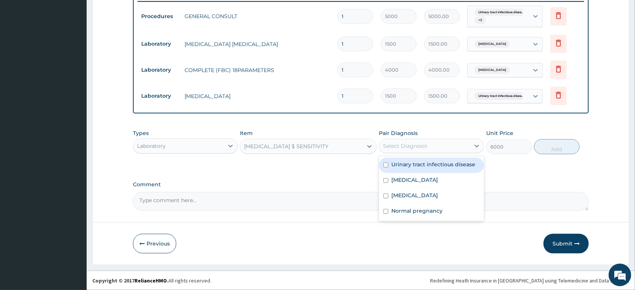
click at [404, 144] on div "Select Diagnosis" at bounding box center [405, 146] width 44 height 8
drag, startPoint x: 408, startPoint y: 168, endPoint x: 631, endPoint y: 135, distance: 225.6
click at [421, 162] on div "Urinary tract infectious disease" at bounding box center [431, 165] width 105 height 15
checkbox input "true"
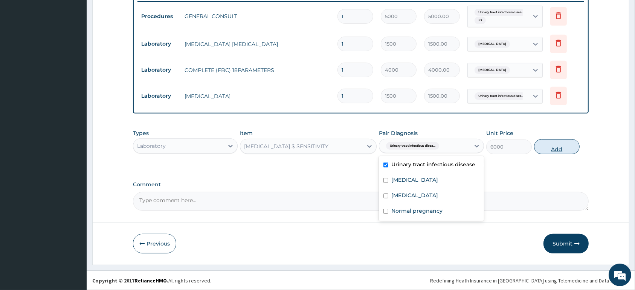
click at [548, 147] on button "Add" at bounding box center [557, 146] width 46 height 15
type input "0"
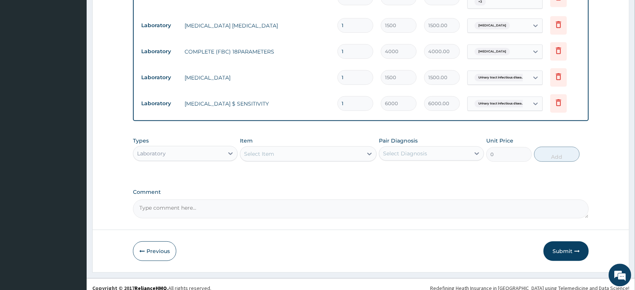
scroll to position [325, 0]
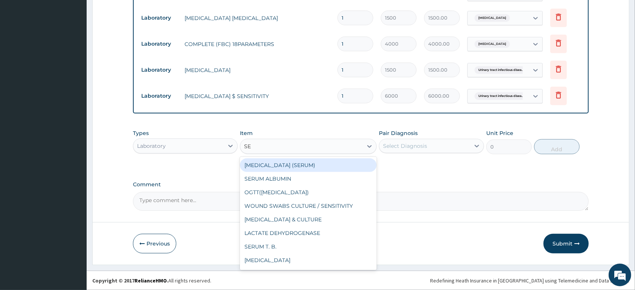
type input "S"
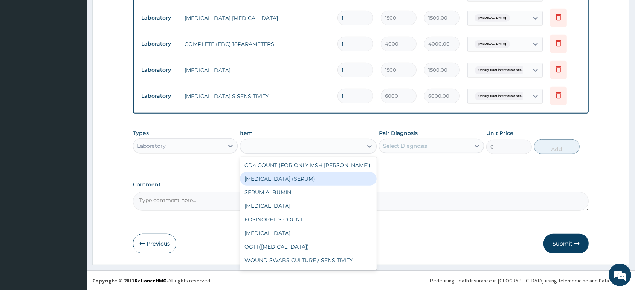
drag, startPoint x: 300, startPoint y: 144, endPoint x: 303, endPoint y: 147, distance: 4.3
click at [303, 147] on div "S" at bounding box center [301, 146] width 122 height 12
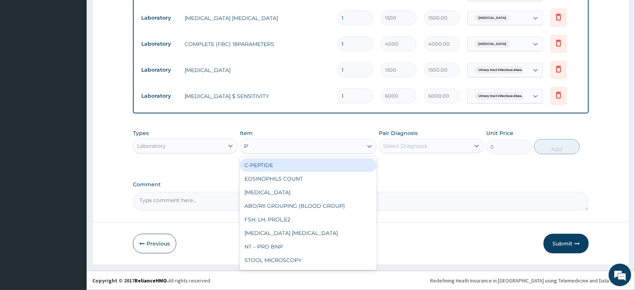
click at [303, 147] on div "PT P" at bounding box center [301, 146] width 122 height 12
type input "PT"
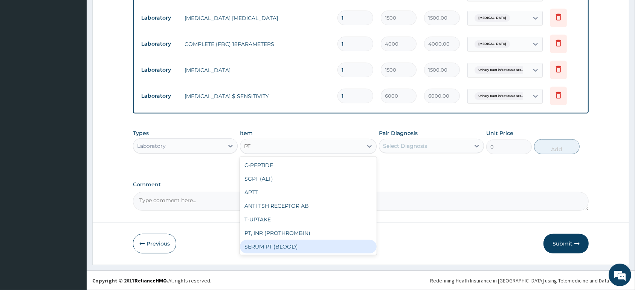
click at [311, 243] on div "SERUM PT (BLOOD)" at bounding box center [308, 247] width 137 height 14
type input "2000"
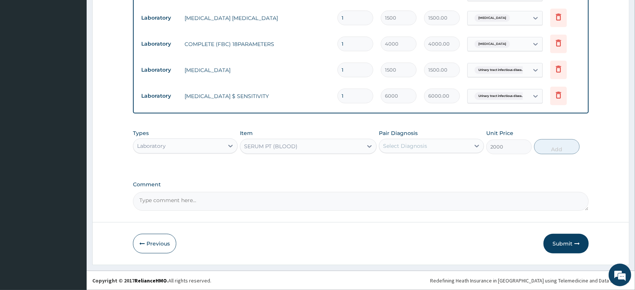
click at [386, 138] on div "Pair Diagnosis Select Diagnosis" at bounding box center [431, 141] width 105 height 25
click at [396, 147] on div "Select Diagnosis" at bounding box center [405, 146] width 44 height 8
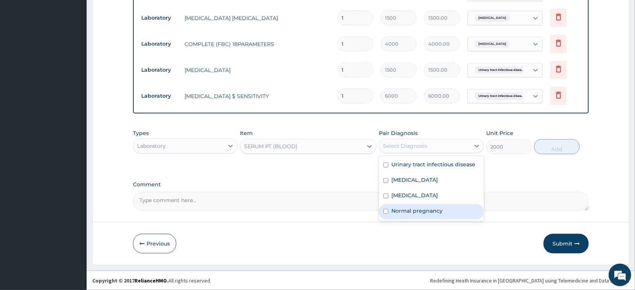
click at [430, 207] on div "Normal pregnancy" at bounding box center [431, 211] width 105 height 15
checkbox input "true"
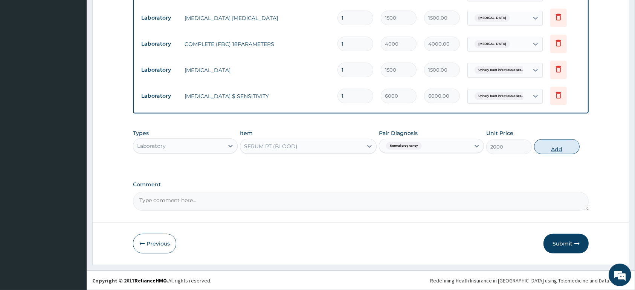
click at [560, 141] on button "Add" at bounding box center [557, 146] width 46 height 15
type input "0"
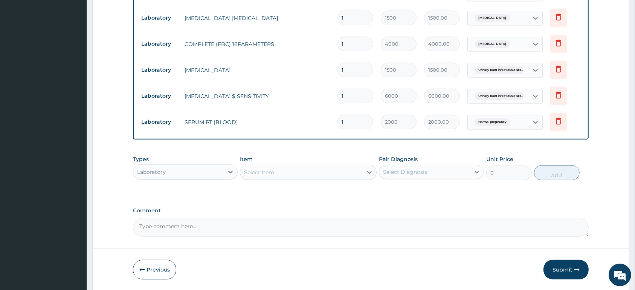
scroll to position [351, 0]
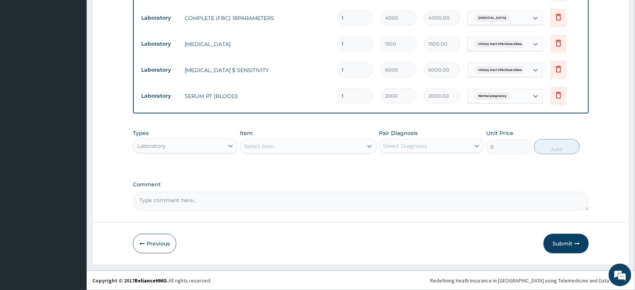
click at [262, 148] on div "Select Item" at bounding box center [259, 146] width 30 height 8
type input "AU"
click at [205, 144] on div "Laboratory" at bounding box center [178, 146] width 90 height 12
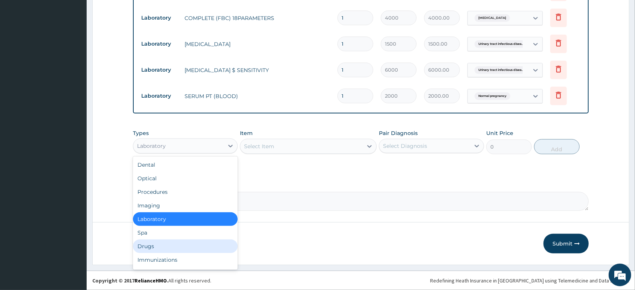
click at [192, 246] on div "Drugs" at bounding box center [185, 246] width 105 height 14
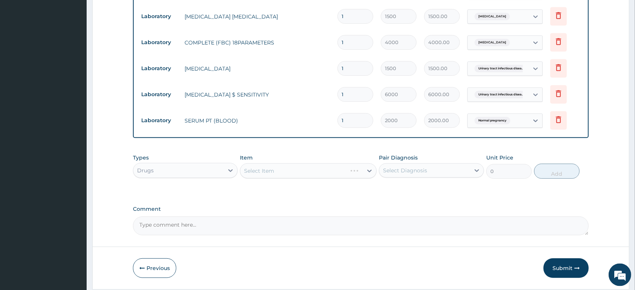
scroll to position [312, 0]
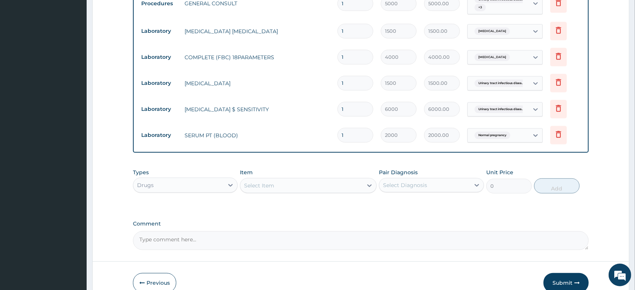
click at [309, 187] on div "Select Item" at bounding box center [301, 185] width 122 height 12
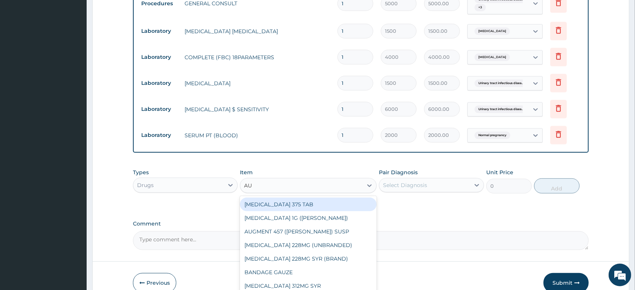
type input "AUG"
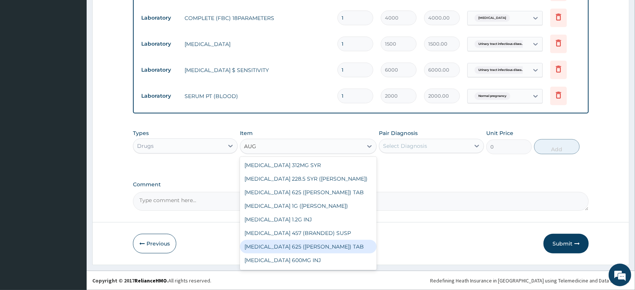
scroll to position [107, 0]
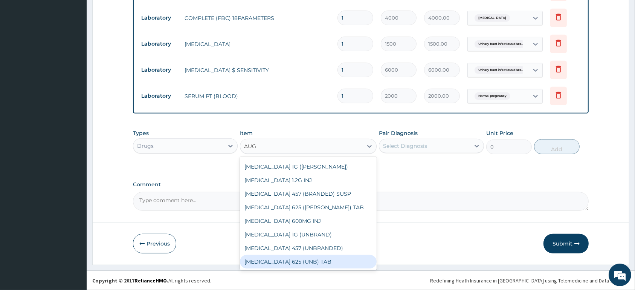
drag, startPoint x: 341, startPoint y: 260, endPoint x: 344, endPoint y: 255, distance: 6.4
click at [342, 260] on div "AUGMENTIN 625 (UNB) TAB" at bounding box center [308, 262] width 137 height 14
type input "400"
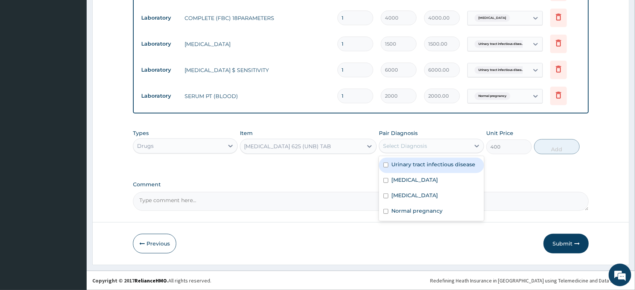
click at [431, 141] on div "Select Diagnosis" at bounding box center [425, 146] width 90 height 12
click at [419, 167] on label "Urinary tract infectious disease" at bounding box center [434, 165] width 84 height 8
checkbox input "true"
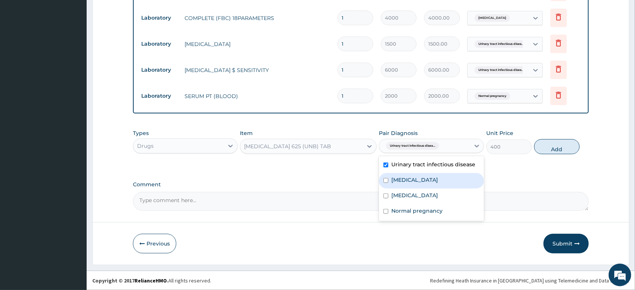
click at [418, 183] on label "Pharyngitis" at bounding box center [415, 180] width 47 height 8
checkbox input "true"
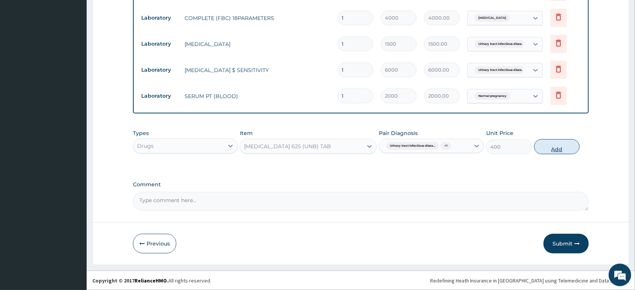
click at [548, 144] on button "Add" at bounding box center [557, 146] width 46 height 15
type input "0"
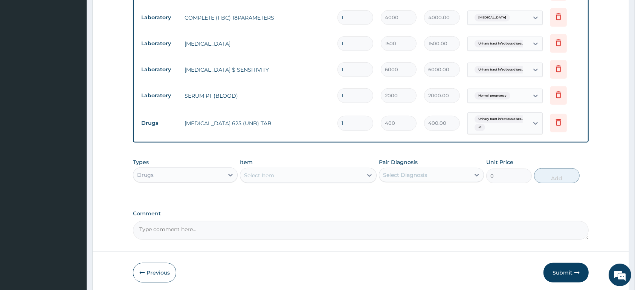
click at [302, 175] on div "Select Item" at bounding box center [301, 175] width 122 height 12
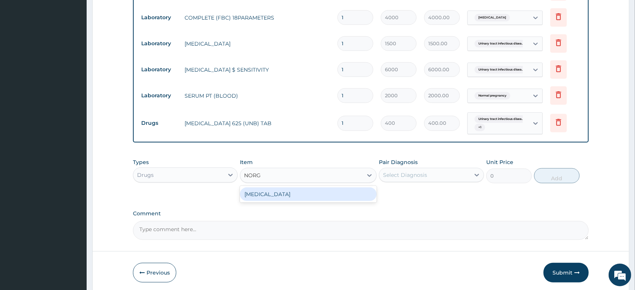
type input "NORGE"
click at [309, 192] on div "NORGESIC" at bounding box center [308, 194] width 137 height 14
type input "80"
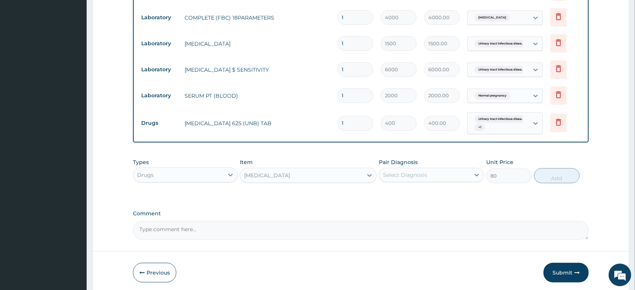
drag, startPoint x: 418, startPoint y: 170, endPoint x: 421, endPoint y: 179, distance: 10.1
click at [418, 170] on div "Select Diagnosis" at bounding box center [425, 175] width 90 height 12
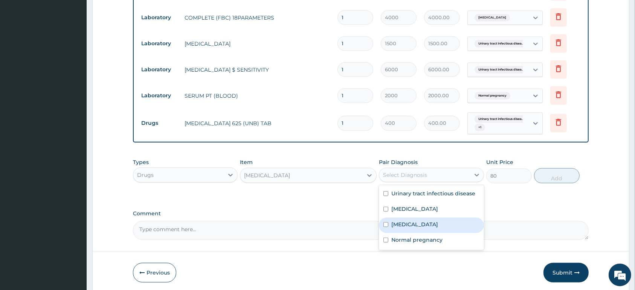
click at [428, 230] on div "Malaria" at bounding box center [431, 224] width 105 height 15
checkbox input "true"
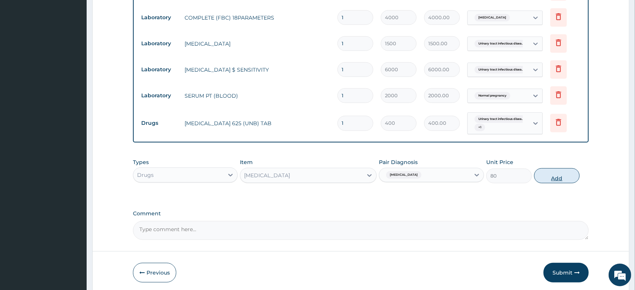
click at [551, 181] on button "Add" at bounding box center [557, 175] width 46 height 15
type input "0"
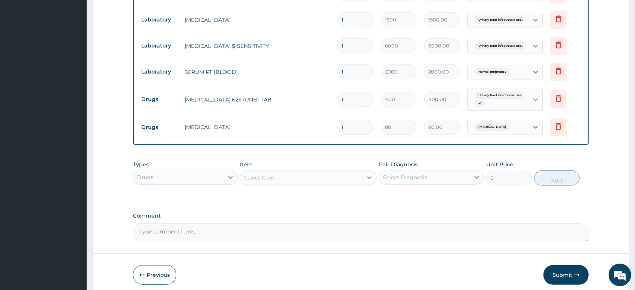
scroll to position [406, 0]
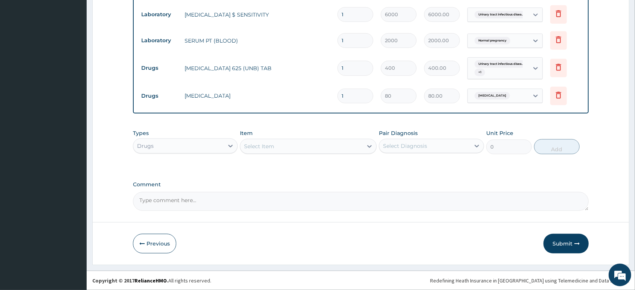
click at [286, 149] on div "Select Item" at bounding box center [301, 146] width 122 height 12
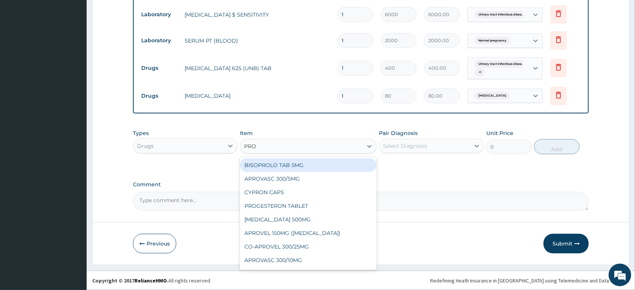
type input "PROM"
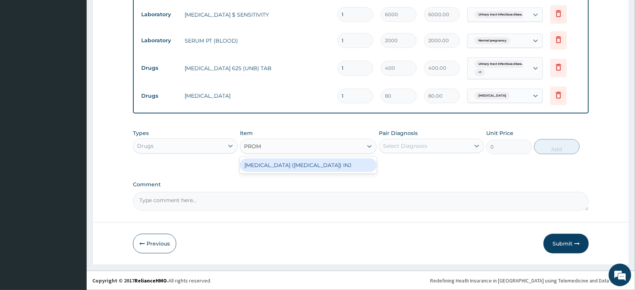
drag, startPoint x: 286, startPoint y: 165, endPoint x: 347, endPoint y: 154, distance: 61.4
click at [289, 165] on div "PHENERGAN (PROMETHAZINE) INJ" at bounding box center [308, 165] width 137 height 14
type input "600"
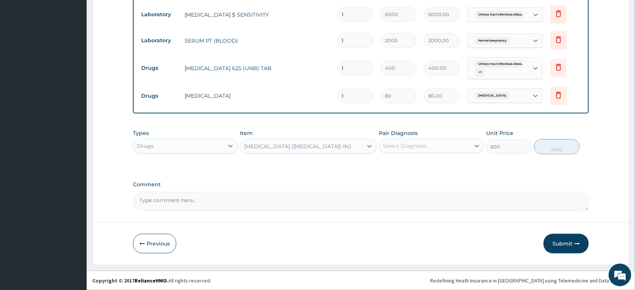
click at [411, 144] on div "Select Diagnosis" at bounding box center [405, 146] width 44 height 8
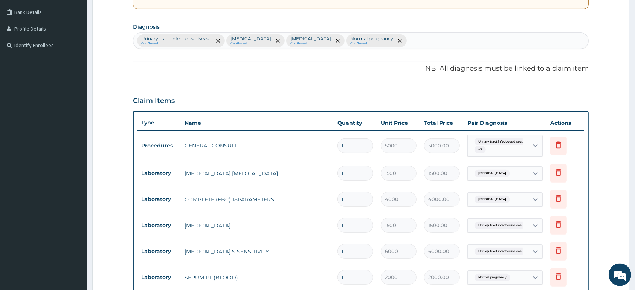
scroll to position [169, 0]
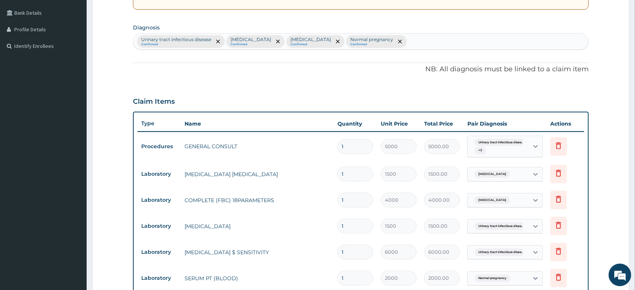
click at [388, 39] on div "Urinary tract infectious disease Confirmed Pharyngitis Confirmed Malaria Confir…" at bounding box center [360, 42] width 455 height 16
type input "VOMIT"
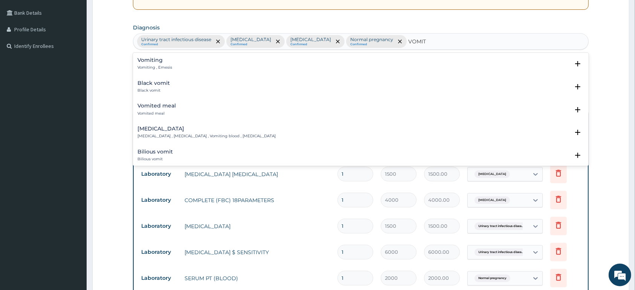
click at [152, 69] on p "Vomiting , Emesis" at bounding box center [155, 67] width 35 height 5
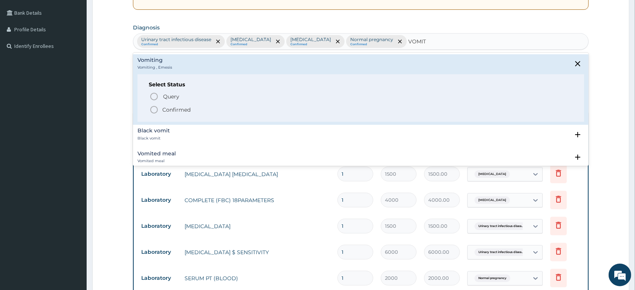
click at [173, 110] on p "Confirmed" at bounding box center [176, 110] width 28 height 8
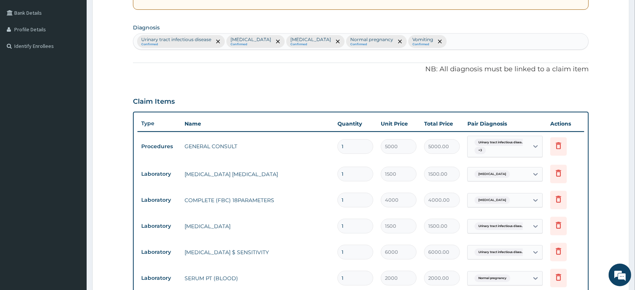
scroll to position [288, 0]
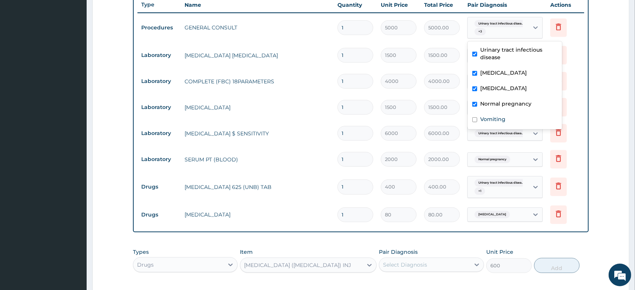
drag, startPoint x: 497, startPoint y: 26, endPoint x: 498, endPoint y: 35, distance: 8.7
click at [498, 26] on span "Urinary tract infectious disea..." at bounding box center [501, 24] width 53 height 8
click at [488, 122] on label "Vomiting" at bounding box center [493, 119] width 25 height 8
checkbox input "true"
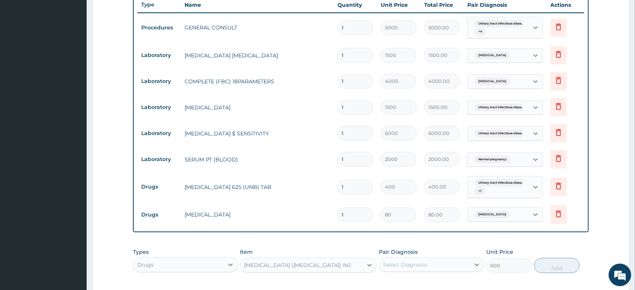
click at [614, 67] on form "Step 2 of 2 PA Code / Prescription Code Enter Code(Secondary Care Only) Encount…" at bounding box center [360, 67] width 537 height 631
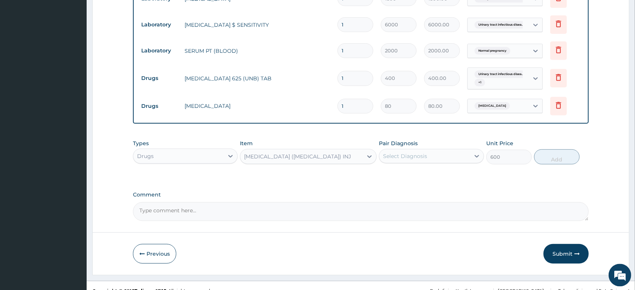
scroll to position [406, 0]
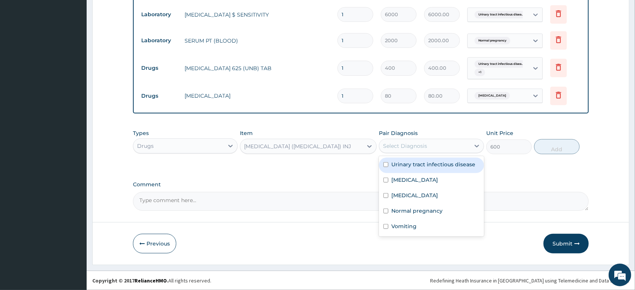
click at [401, 142] on div "Select Diagnosis" at bounding box center [405, 146] width 44 height 8
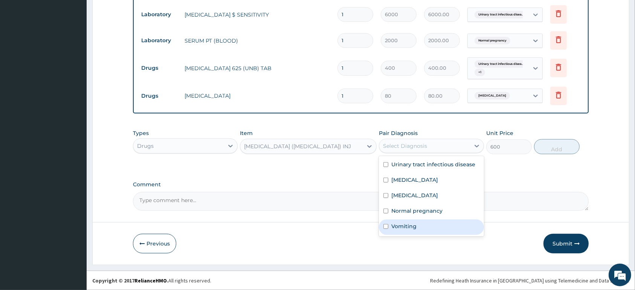
drag, startPoint x: 422, startPoint y: 229, endPoint x: 514, endPoint y: 145, distance: 125.4
click at [431, 222] on div "Vomiting" at bounding box center [431, 226] width 105 height 15
checkbox input "true"
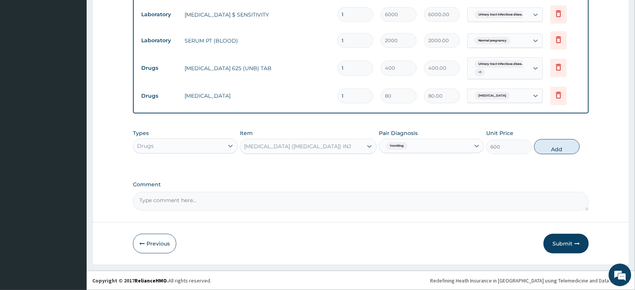
drag, startPoint x: 553, startPoint y: 145, endPoint x: 545, endPoint y: 141, distance: 9.3
click at [554, 145] on button "Add" at bounding box center [557, 146] width 46 height 15
type input "0"
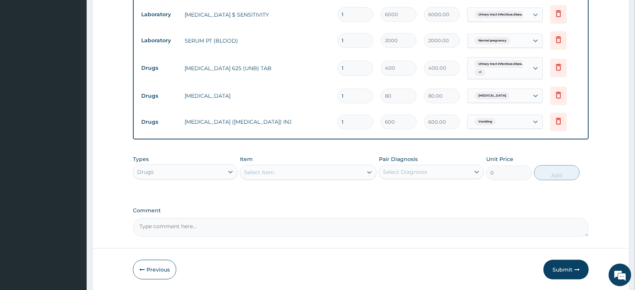
click at [281, 168] on div "Select Item" at bounding box center [301, 172] width 122 height 12
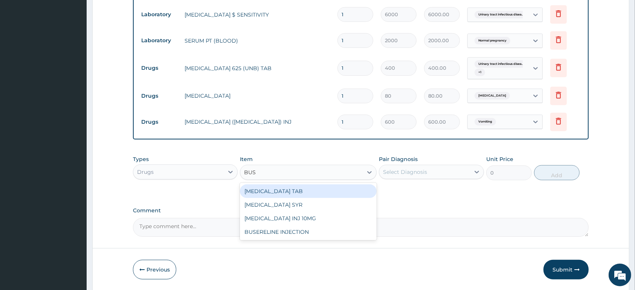
type input "BUSC"
click at [304, 190] on div "BUSCOPAN TAB" at bounding box center [308, 191] width 137 height 14
type input "60"
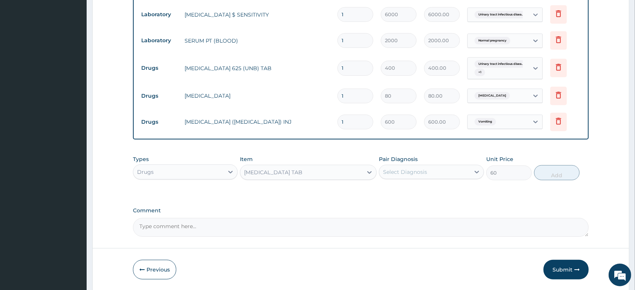
click at [305, 167] on div "BUSCOPAN TAB" at bounding box center [301, 172] width 122 height 12
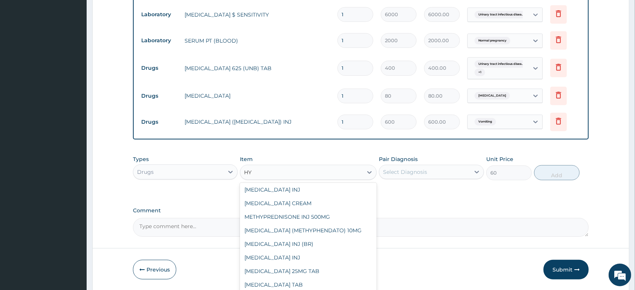
scroll to position [0, 0]
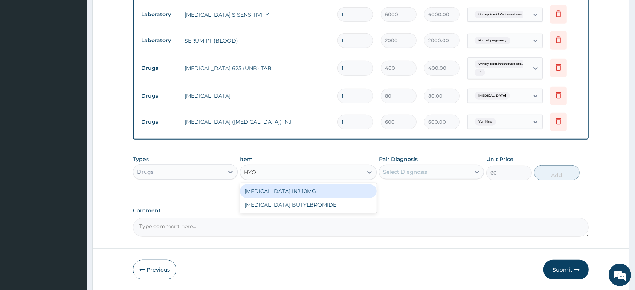
type input "HYOS"
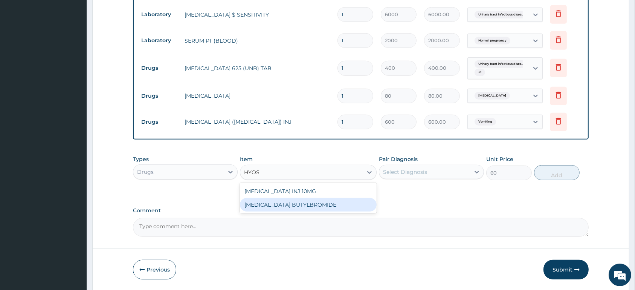
click at [303, 201] on div "HYOSCINE BUTYLBROMIDE" at bounding box center [308, 205] width 137 height 14
type input "70"
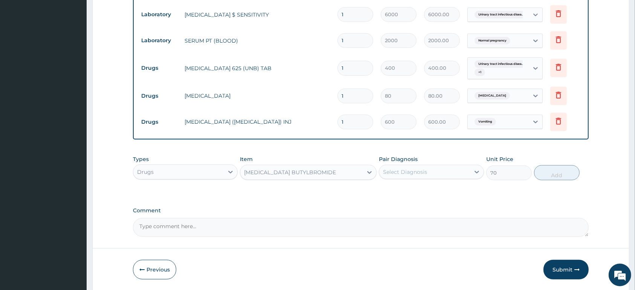
click at [403, 170] on div "Select Diagnosis" at bounding box center [405, 172] width 44 height 8
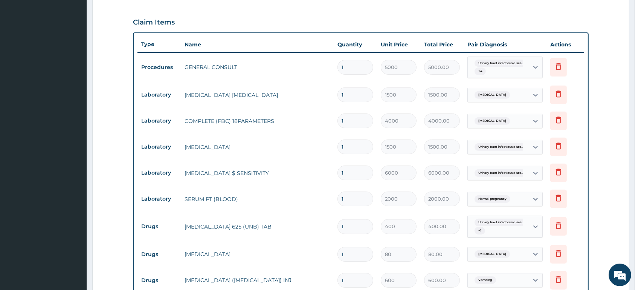
scroll to position [90, 0]
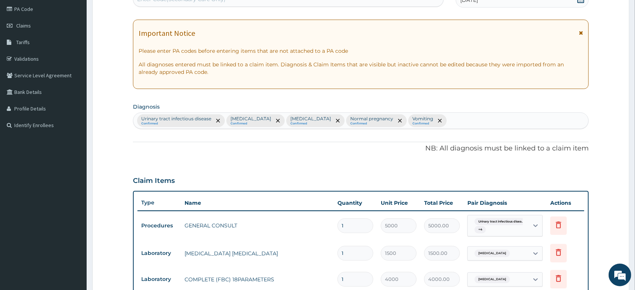
click at [454, 115] on div "Urinary tract infectious disease Confirmed Pharyngitis Confirmed Malaria Confir…" at bounding box center [360, 121] width 455 height 16
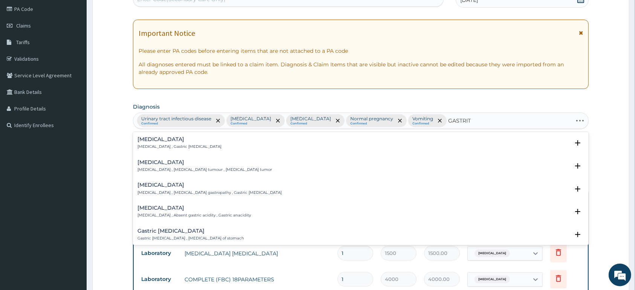
type input "GASTRITI"
click at [165, 146] on p "Gastritis , Gastric catarrh" at bounding box center [180, 146] width 84 height 5
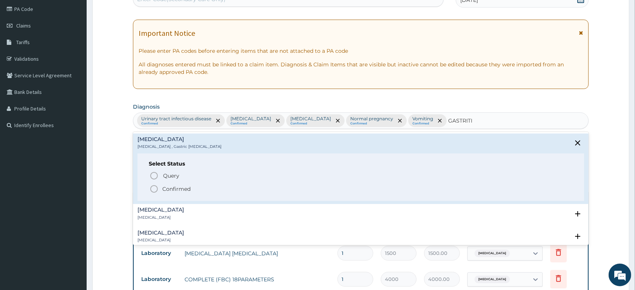
click at [165, 190] on p "Confirmed" at bounding box center [176, 189] width 28 height 8
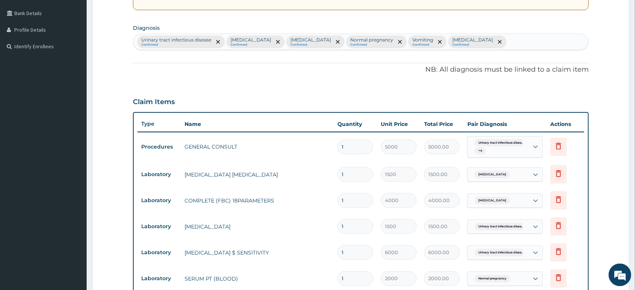
scroll to position [169, 0]
click at [512, 150] on div "Urinary tract infectious disea... + 4" at bounding box center [497, 147] width 51 height 18
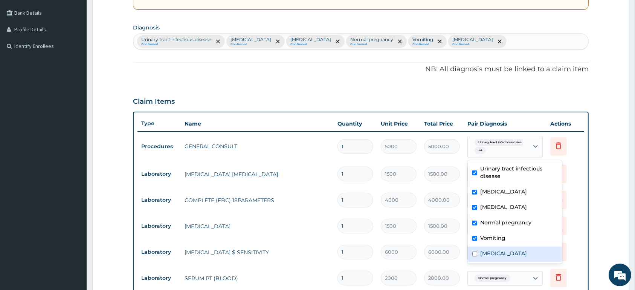
click at [502, 257] on div "Gastritis" at bounding box center [515, 253] width 94 height 15
checkbox input "true"
click at [576, 162] on td "Delete" at bounding box center [566, 174] width 38 height 26
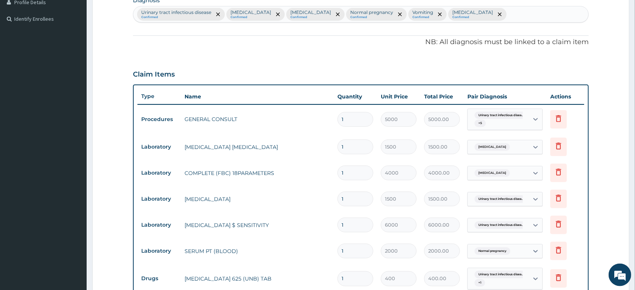
scroll to position [208, 0]
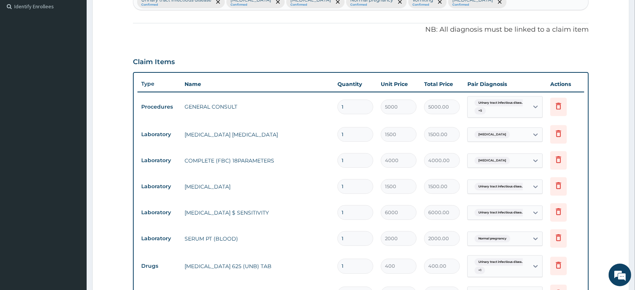
click at [505, 161] on div "Pharyngitis" at bounding box center [498, 160] width 61 height 13
click at [505, 164] on div "Pharyngitis" at bounding box center [498, 160] width 61 height 13
click at [511, 188] on span "Urinary tract infectious disea..." at bounding box center [501, 187] width 53 height 8
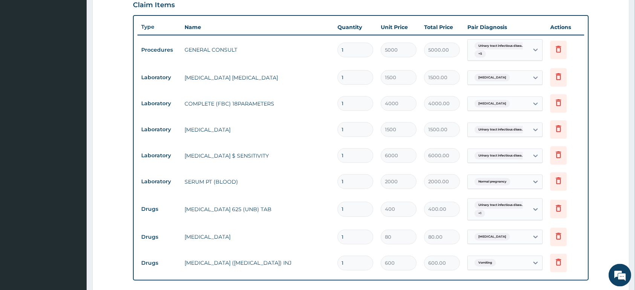
scroll to position [288, 0]
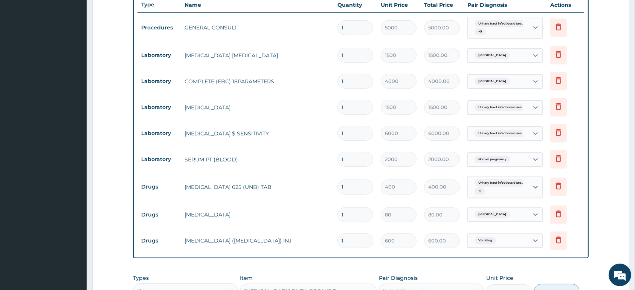
click at [507, 109] on span "Urinary tract infectious disea..." at bounding box center [501, 108] width 53 height 8
click at [525, 109] on div "Urinary tract infectious disea..." at bounding box center [498, 107] width 61 height 13
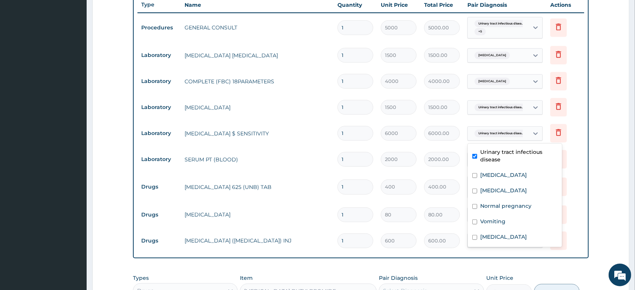
click at [524, 136] on div "Urinary tract infectious disea..." at bounding box center [498, 133] width 61 height 13
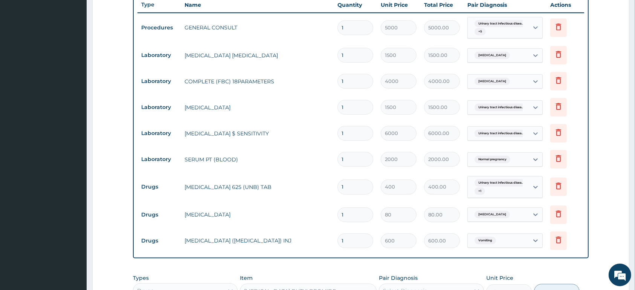
click at [524, 137] on div "Urinary tract infectious disea..." at bounding box center [498, 133] width 61 height 13
click at [524, 160] on div "Normal pregnancy" at bounding box center [498, 159] width 61 height 13
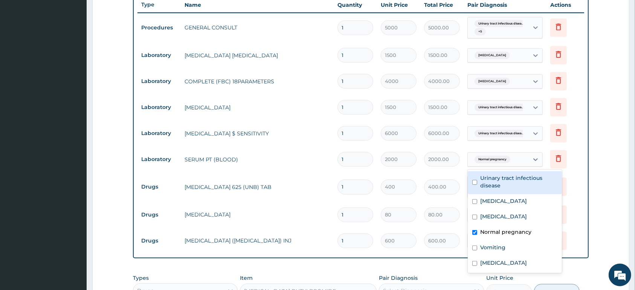
click at [524, 160] on div "Normal pregnancy" at bounding box center [498, 159] width 61 height 13
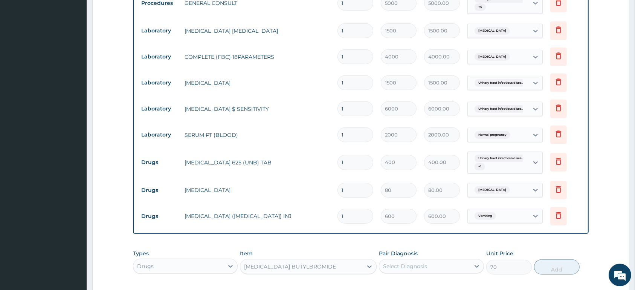
scroll to position [327, 0]
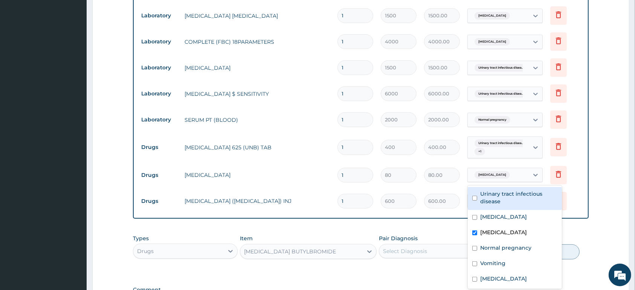
click at [523, 174] on div "Malaria" at bounding box center [498, 174] width 61 height 13
click at [514, 181] on div "Malaria" at bounding box center [498, 174] width 61 height 13
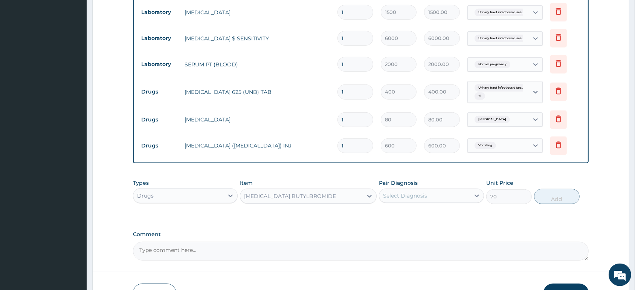
scroll to position [406, 0]
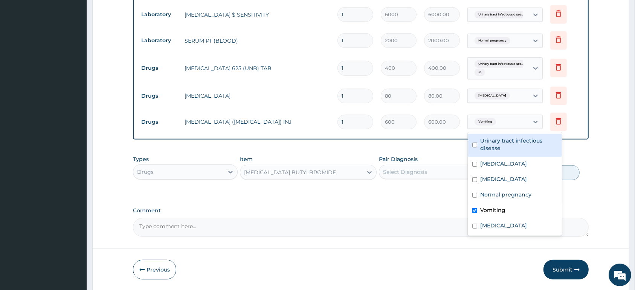
click at [503, 120] on div "Vomiting" at bounding box center [498, 121] width 61 height 13
click at [509, 121] on div "Vomiting" at bounding box center [498, 121] width 61 height 13
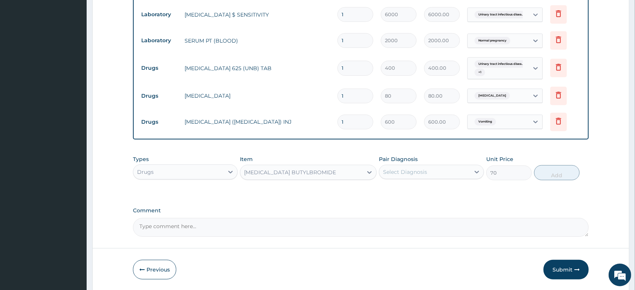
click at [407, 167] on div "Select Diagnosis" at bounding box center [425, 172] width 90 height 12
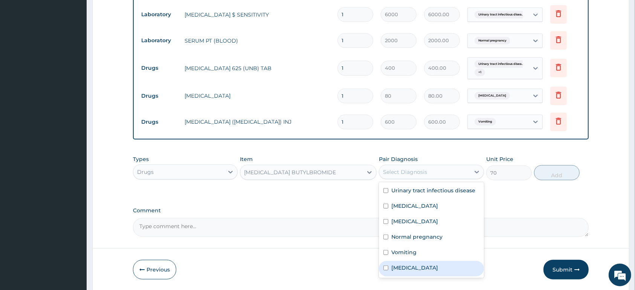
click at [462, 266] on div "Gastritis" at bounding box center [431, 268] width 105 height 15
checkbox input "true"
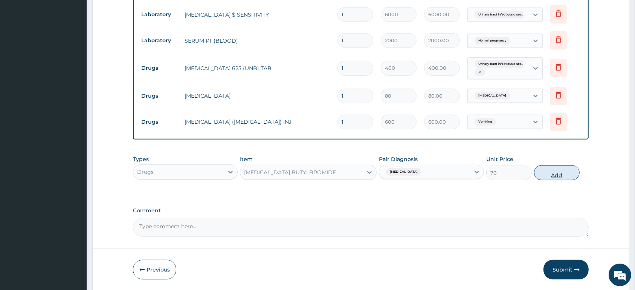
click at [559, 173] on button "Add" at bounding box center [557, 172] width 46 height 15
type input "0"
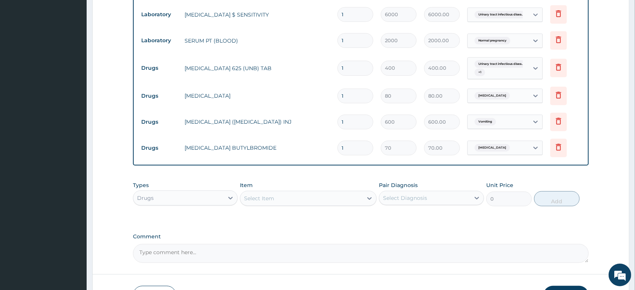
click at [318, 194] on div "Select Item" at bounding box center [301, 198] width 122 height 12
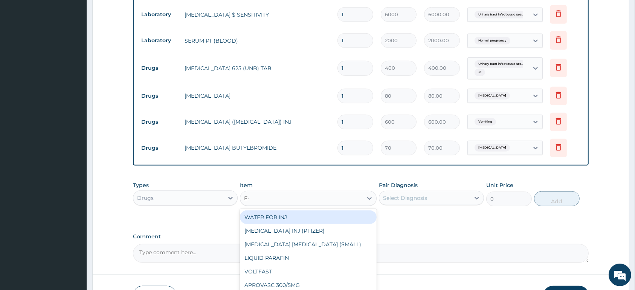
type input "E-M"
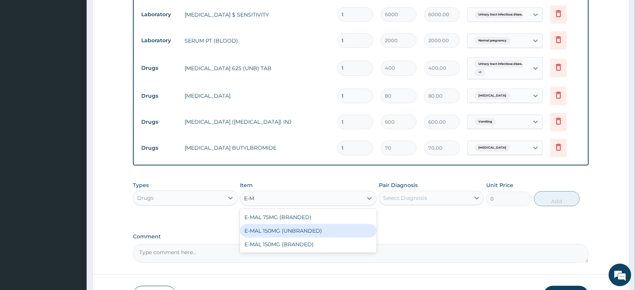
click at [356, 227] on div "E-MAL 150MG (UNBRANDED)" at bounding box center [308, 231] width 137 height 14
type input "1800"
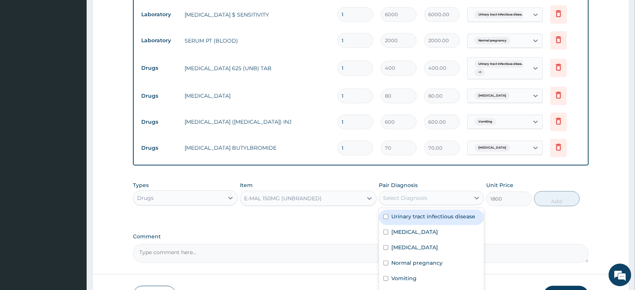
click at [411, 196] on div "Select Diagnosis" at bounding box center [405, 198] width 44 height 8
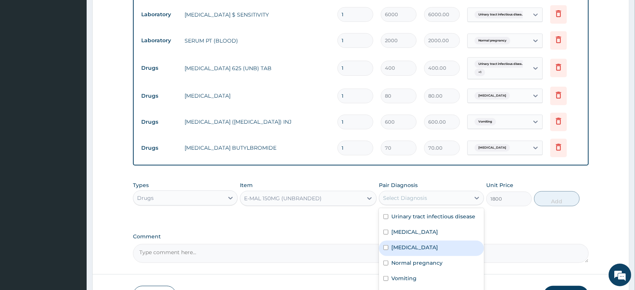
click at [424, 250] on div "Malaria" at bounding box center [431, 247] width 105 height 15
checkbox input "true"
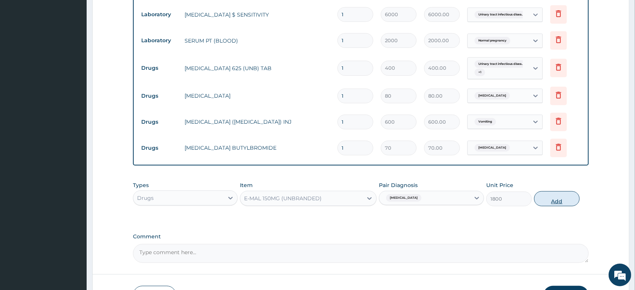
click at [558, 197] on button "Add" at bounding box center [557, 198] width 46 height 15
type input "0"
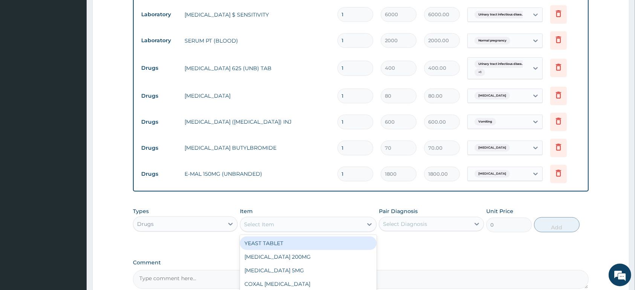
click at [295, 224] on div "Select Item" at bounding box center [301, 224] width 122 height 12
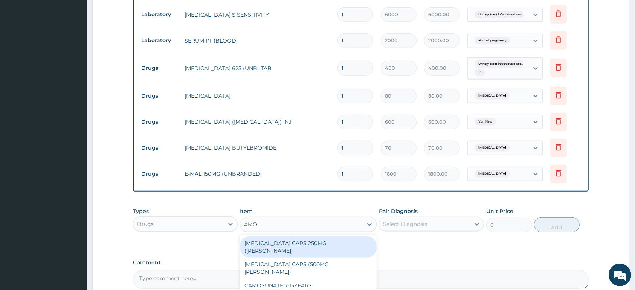
type input "AMOD"
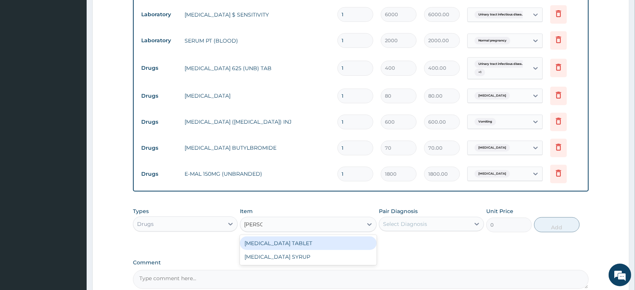
drag, startPoint x: 345, startPoint y: 239, endPoint x: 406, endPoint y: 220, distance: 64.0
click at [346, 239] on div "AMODIAQUINE TABLET" at bounding box center [308, 243] width 137 height 14
type input "180"
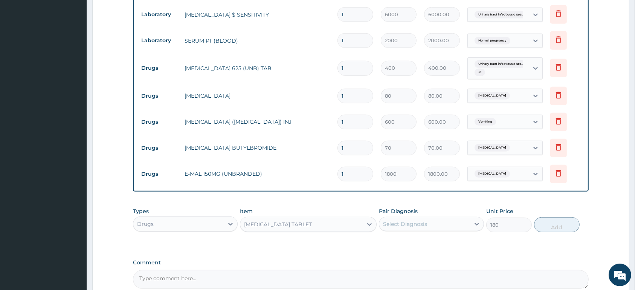
click at [414, 222] on div "Select Diagnosis" at bounding box center [405, 224] width 44 height 8
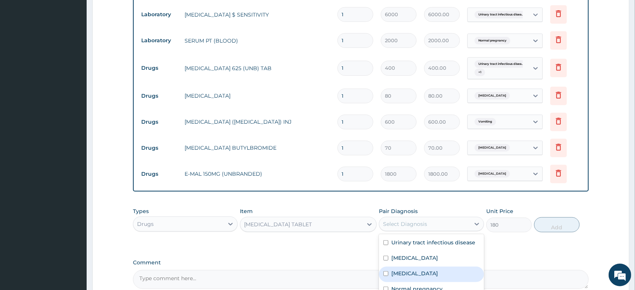
click at [445, 272] on div "Malaria" at bounding box center [431, 273] width 105 height 15
checkbox input "true"
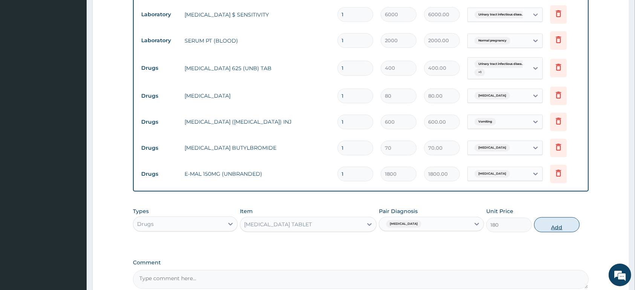
click at [550, 223] on button "Add" at bounding box center [557, 224] width 46 height 15
type input "0"
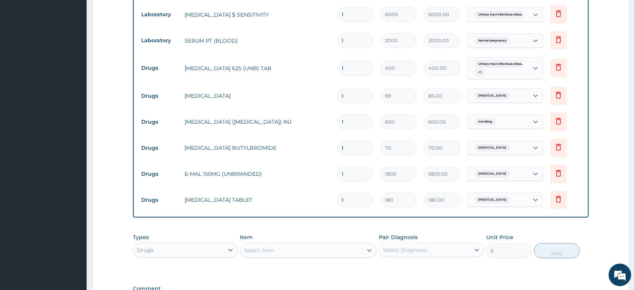
type input "0.00"
type input "3"
type input "540.00"
type input "3"
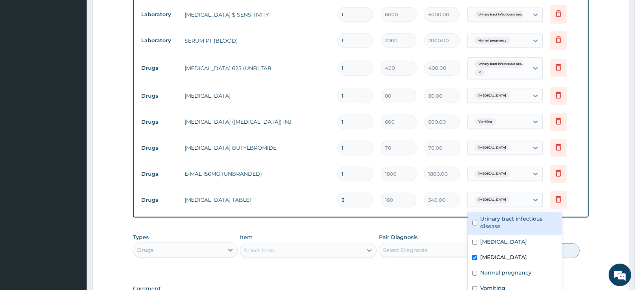
click at [518, 196] on div "Malaria" at bounding box center [498, 199] width 61 height 13
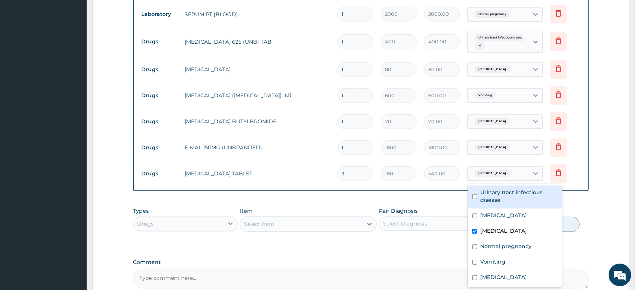
scroll to position [446, 0]
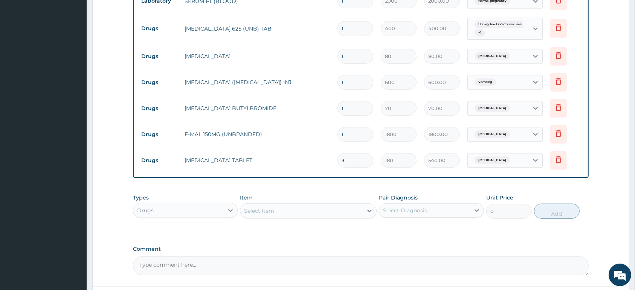
click at [365, 138] on input "1" at bounding box center [356, 134] width 36 height 15
type input "0.00"
type input "3"
type input "5400.00"
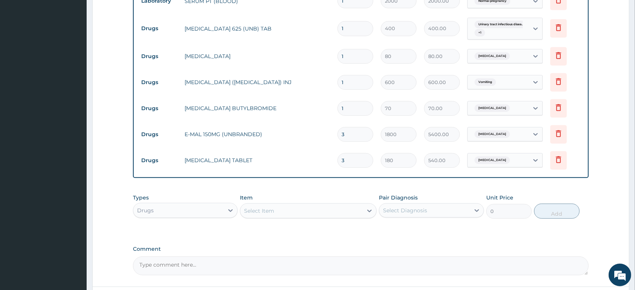
type input "3"
click at [357, 112] on input "1" at bounding box center [356, 108] width 36 height 15
type input "0.00"
type input "8"
type input "560.00"
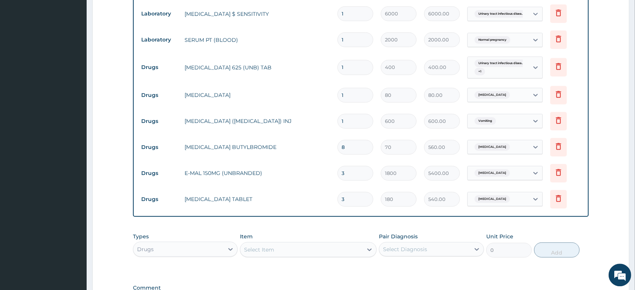
scroll to position [406, 0]
type input "8"
click at [365, 95] on input "1" at bounding box center [356, 96] width 36 height 15
type input "0.00"
type input "2"
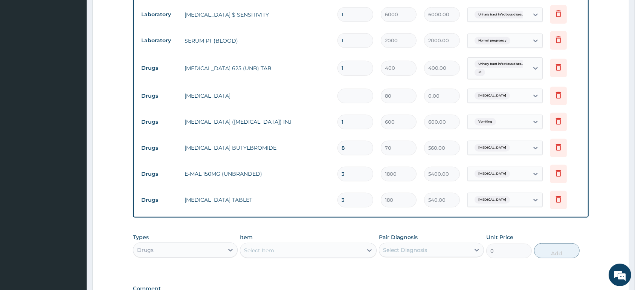
type input "160.00"
type input "20"
type input "1600.00"
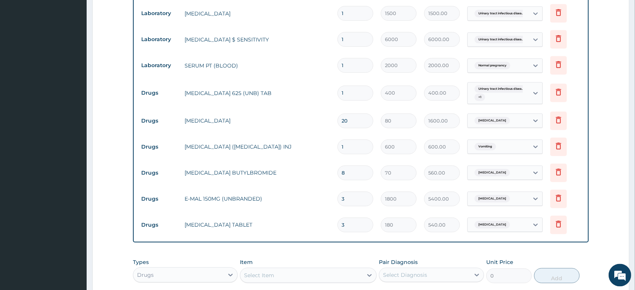
scroll to position [367, 0]
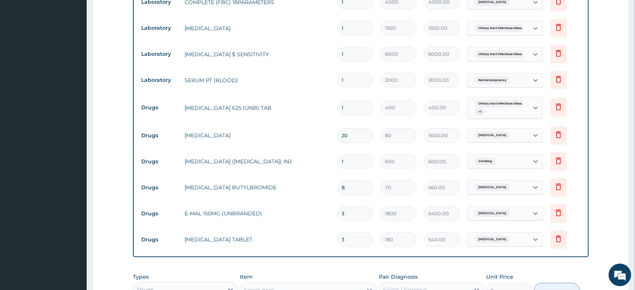
type input "20"
click at [360, 106] on input "1" at bounding box center [356, 107] width 36 height 15
click at [361, 106] on input "1" at bounding box center [356, 107] width 36 height 15
type input "10"
type input "4000.00"
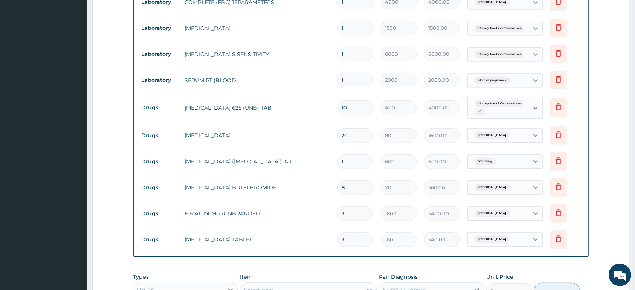
type input "10"
click at [514, 109] on div "Urinary tract infectious disea... + 1" at bounding box center [497, 108] width 51 height 18
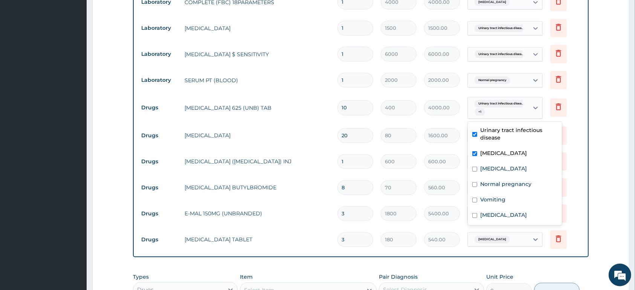
click at [514, 109] on div "Urinary tract infectious disea... + 1" at bounding box center [497, 108] width 51 height 18
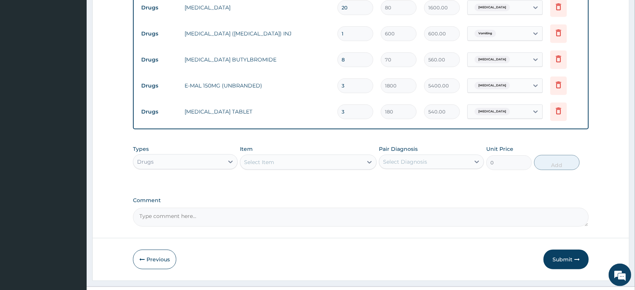
scroll to position [511, 0]
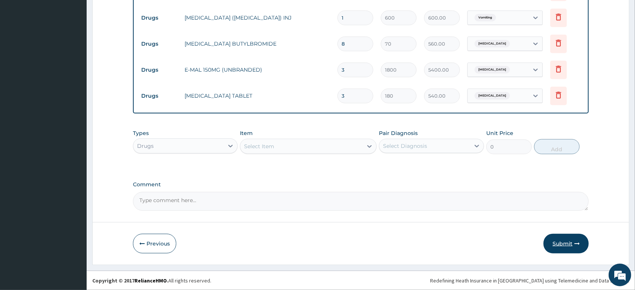
click at [553, 250] on button "Submit" at bounding box center [566, 244] width 45 height 20
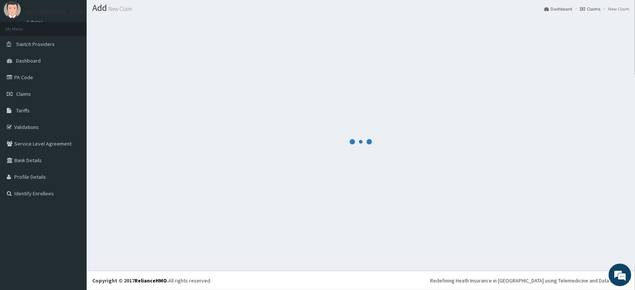
scroll to position [21, 0]
